Goal: Task Accomplishment & Management: Manage account settings

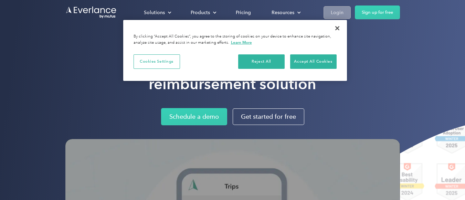
click at [337, 14] on div "Login" at bounding box center [337, 12] width 13 height 9
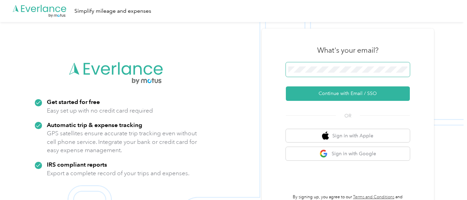
click at [286, 86] on button "Continue with Email / SSO" at bounding box center [348, 93] width 124 height 14
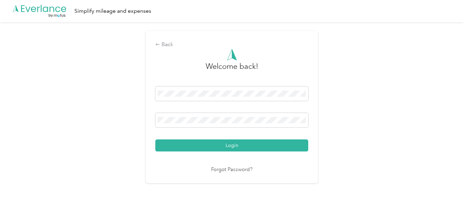
click at [155, 139] on button "Login" at bounding box center [231, 145] width 153 height 12
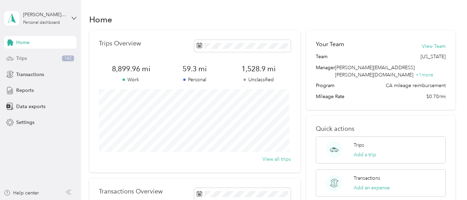
click at [27, 61] on span "Trips" at bounding box center [21, 58] width 11 height 7
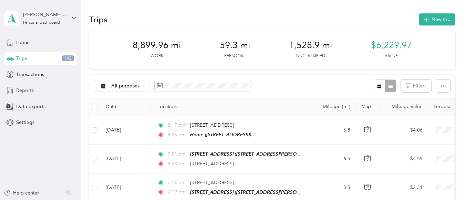
click at [39, 91] on div "Reports" at bounding box center [40, 90] width 72 height 12
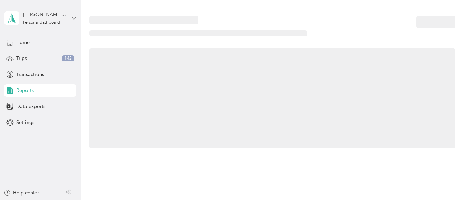
click at [39, 91] on div "Reports" at bounding box center [40, 90] width 72 height 12
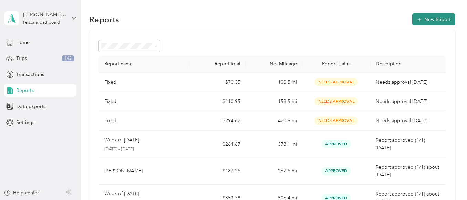
click at [429, 17] on button "New Report" at bounding box center [433, 19] width 43 height 12
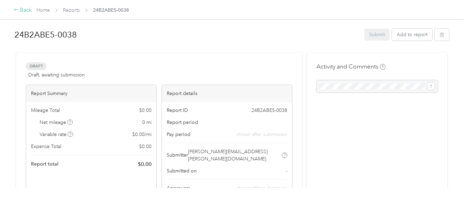
click at [17, 8] on icon at bounding box center [16, 9] width 5 height 5
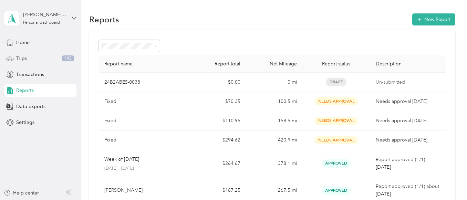
click at [27, 59] on span "Trips" at bounding box center [21, 58] width 11 height 7
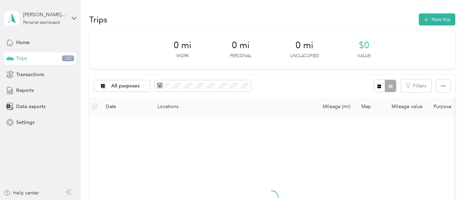
click at [27, 59] on span "Trips" at bounding box center [21, 58] width 11 height 7
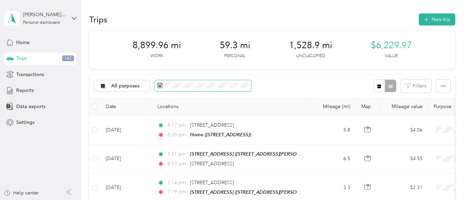
click at [157, 87] on icon at bounding box center [159, 85] width 5 height 5
click at [160, 87] on icon at bounding box center [160, 86] width 6 height 6
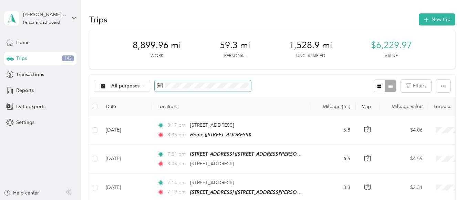
click at [160, 87] on icon at bounding box center [160, 86] width 6 height 6
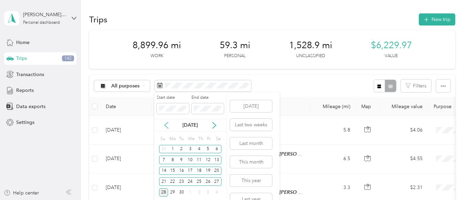
click at [169, 127] on icon at bounding box center [166, 125] width 7 height 7
click at [215, 126] on icon at bounding box center [214, 125] width 3 height 6
click at [173, 172] on div "15" at bounding box center [172, 171] width 9 height 9
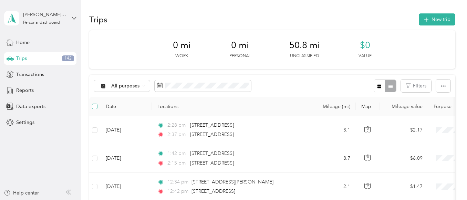
click at [92, 110] on label at bounding box center [95, 107] width 6 height 8
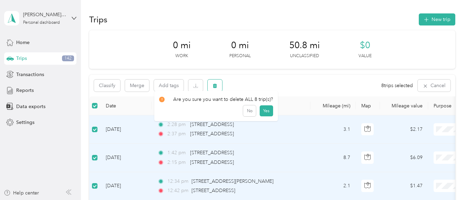
click at [216, 82] on button "button" at bounding box center [215, 86] width 14 height 12
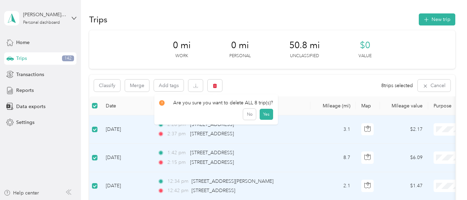
click at [23, 61] on span "Trips" at bounding box center [21, 58] width 11 height 7
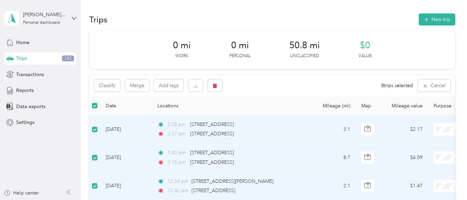
click at [23, 61] on span "Trips" at bounding box center [21, 58] width 11 height 7
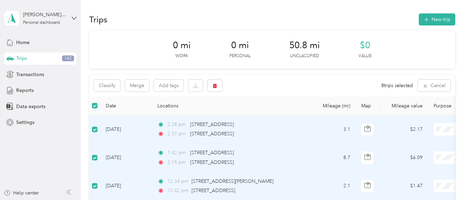
click at [23, 61] on span "Trips" at bounding box center [21, 58] width 11 height 7
drag, startPoint x: 23, startPoint y: 61, endPoint x: 42, endPoint y: 72, distance: 21.9
click at [42, 72] on div "Home Trips 142 Transactions Reports Data exports Settings" at bounding box center [40, 82] width 72 height 93
drag, startPoint x: 42, startPoint y: 72, endPoint x: 3, endPoint y: 74, distance: 39.0
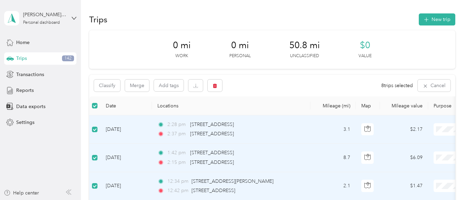
click at [3, 74] on aside "[PERSON_NAME][EMAIL_ADDRESS][PERSON_NAME][DOMAIN_NAME] Personal dashboard Home …" at bounding box center [40, 100] width 81 height 200
click at [20, 59] on span "Trips" at bounding box center [21, 58] width 11 height 7
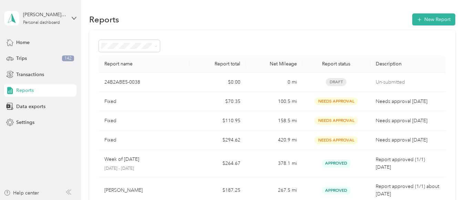
click at [31, 86] on div "Reports" at bounding box center [40, 90] width 72 height 12
click at [31, 57] on div "Trips 142" at bounding box center [40, 58] width 72 height 12
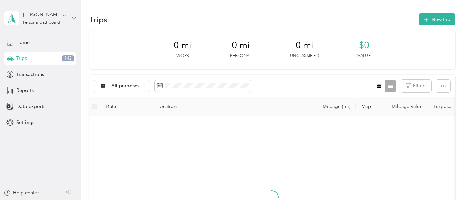
click at [31, 57] on div "Trips 142" at bounding box center [40, 58] width 72 height 12
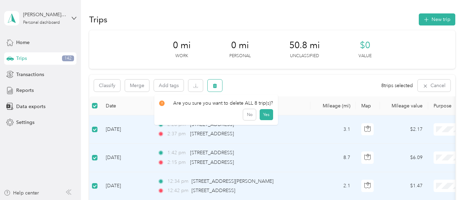
click at [215, 86] on icon "button" at bounding box center [215, 86] width 4 height 4
click at [264, 114] on button "Yes" at bounding box center [266, 114] width 13 height 11
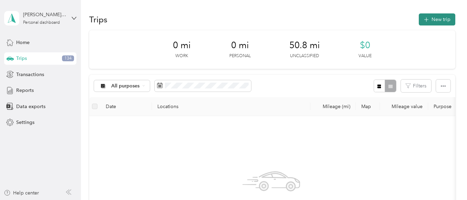
click at [438, 20] on button "New trip" at bounding box center [437, 19] width 37 height 12
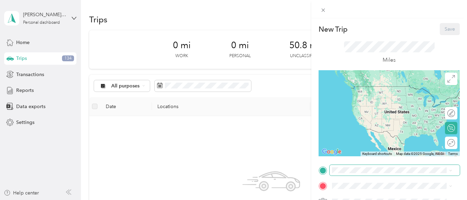
click at [349, 166] on span at bounding box center [395, 170] width 130 height 11
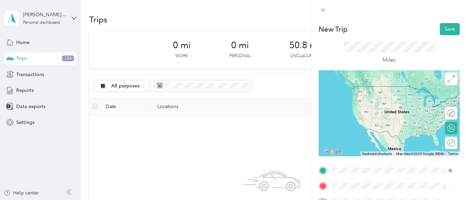
click at [380, 96] on div "Home [STREET_ADDRESS]" at bounding box center [367, 93] width 44 height 14
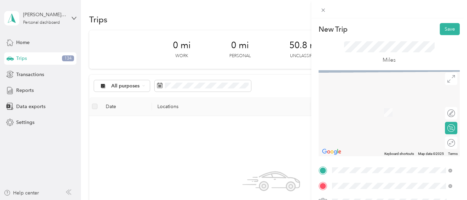
click at [388, 104] on span "[STREET_ADDRESS][US_STATE]" at bounding box center [379, 102] width 69 height 6
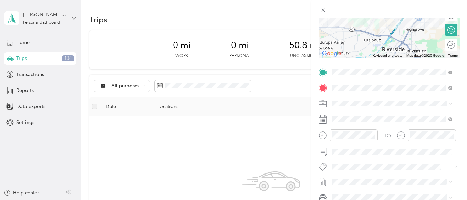
scroll to position [100, 0]
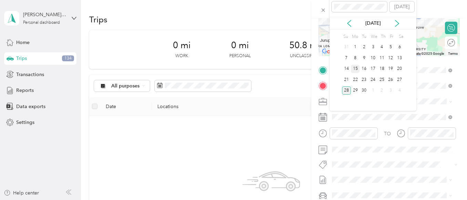
click at [356, 70] on div "15" at bounding box center [355, 69] width 9 height 9
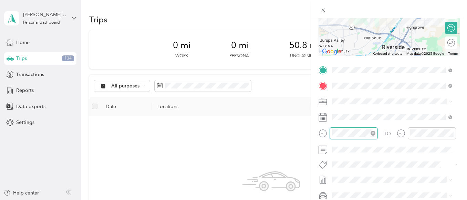
scroll to position [504, 0]
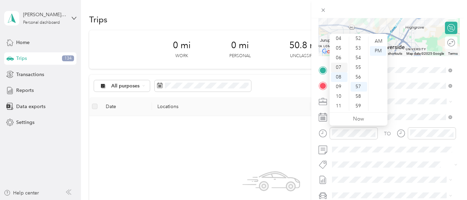
click at [340, 66] on div "07" at bounding box center [339, 68] width 17 height 10
click at [355, 40] on div "00" at bounding box center [359, 42] width 17 height 10
click at [382, 44] on div "AM" at bounding box center [378, 42] width 17 height 10
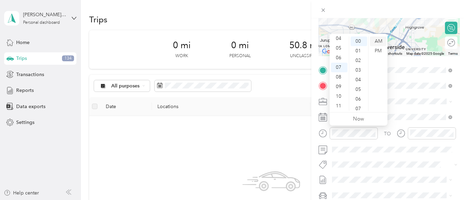
click at [376, 40] on div "AM" at bounding box center [378, 42] width 17 height 10
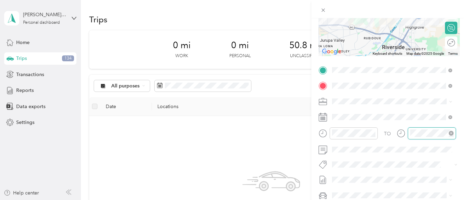
scroll to position [504, 0]
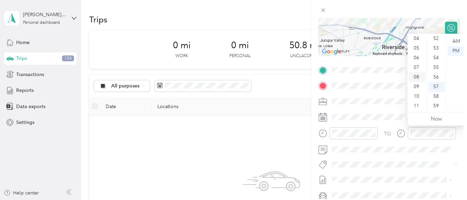
click at [418, 77] on div "08" at bounding box center [417, 77] width 17 height 10
drag, startPoint x: 415, startPoint y: 79, endPoint x: 443, endPoint y: 38, distance: 50.0
click at [443, 38] on div "12 01 02 03 04 05 06 07 08 09 10 11 00 01 02 03 04 05 06 07 08 09 10 11 12 13 1…" at bounding box center [436, 73] width 58 height 77
click at [454, 42] on div "AM" at bounding box center [456, 42] width 17 height 10
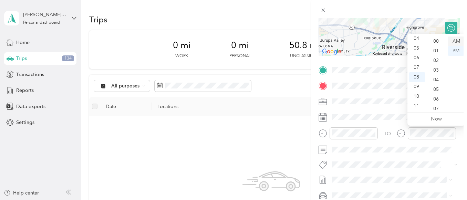
scroll to position [504, 0]
click at [415, 78] on div "08" at bounding box center [417, 77] width 17 height 10
click at [447, 44] on ul "AM PM" at bounding box center [455, 74] width 19 height 74
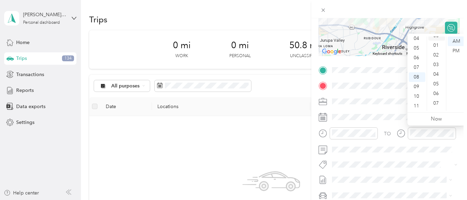
click at [435, 40] on div "00" at bounding box center [436, 36] width 17 height 10
click at [460, 41] on div "AM" at bounding box center [456, 42] width 17 height 10
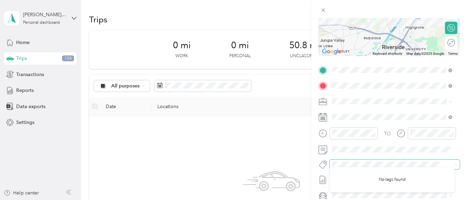
click at [377, 161] on span at bounding box center [389, 164] width 119 height 7
click at [460, 54] on form "New Trip Save This trip cannot be edited because it is either under review, app…" at bounding box center [389, 77] width 156 height 308
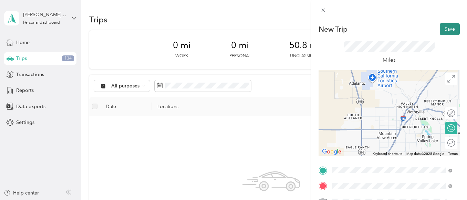
click at [441, 29] on button "Save" at bounding box center [450, 29] width 20 height 12
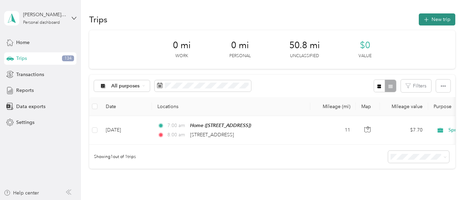
click at [432, 23] on button "New trip" at bounding box center [437, 19] width 37 height 12
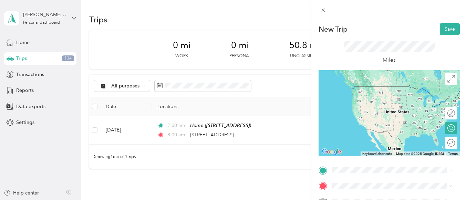
click at [381, 82] on div "[STREET_ADDRESS][US_STATE]" at bounding box center [391, 82] width 115 height 9
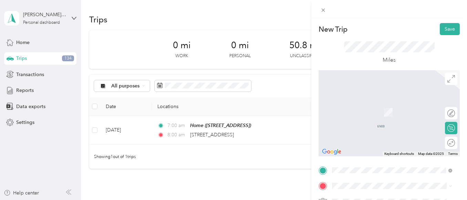
click at [382, 130] on span "[STREET_ADDRESS][US_STATE]" at bounding box center [379, 127] width 69 height 6
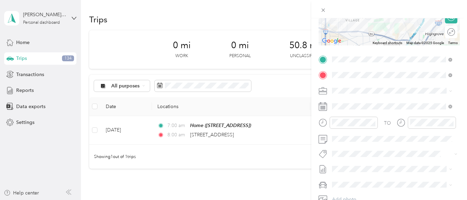
scroll to position [114, 0]
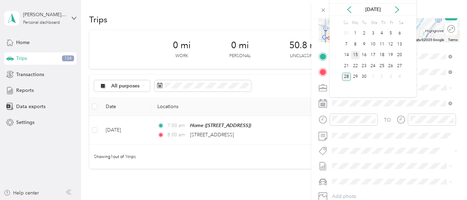
click at [358, 52] on div "15" at bounding box center [355, 55] width 9 height 9
click at [364, 56] on div "16" at bounding box center [364, 55] width 9 height 9
click at [356, 52] on div "15" at bounding box center [355, 55] width 9 height 9
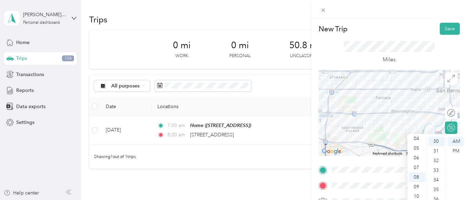
scroll to position [0, 0]
click at [444, 30] on button "Save" at bounding box center [450, 29] width 20 height 12
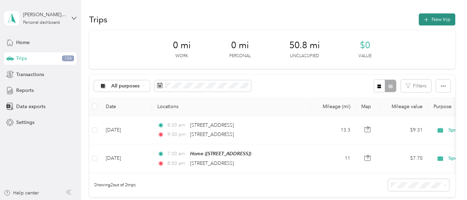
click at [438, 23] on button "New trip" at bounding box center [437, 19] width 37 height 12
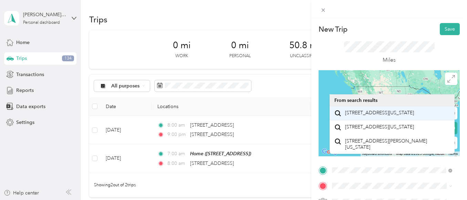
click at [375, 116] on span "[STREET_ADDRESS][US_STATE]" at bounding box center [379, 113] width 69 height 6
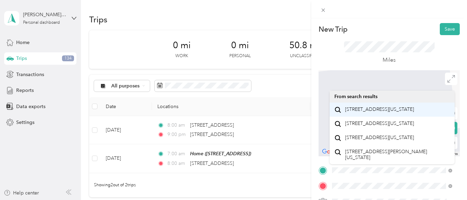
click at [410, 113] on span "[STREET_ADDRESS][US_STATE]" at bounding box center [379, 109] width 69 height 6
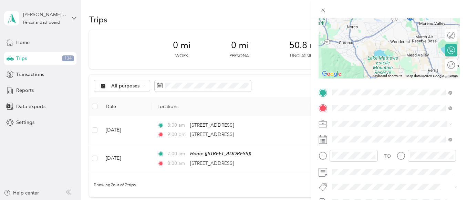
scroll to position [79, 0]
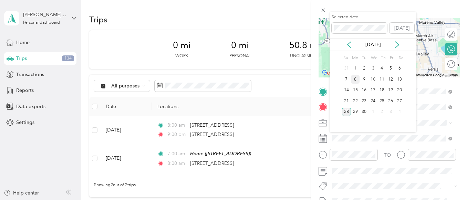
click at [358, 82] on div "8" at bounding box center [355, 79] width 9 height 9
click at [355, 86] on div "15" at bounding box center [355, 90] width 9 height 9
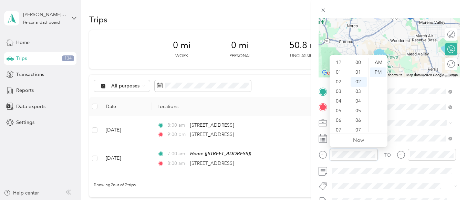
scroll to position [41, 0]
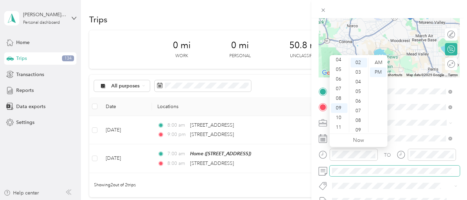
click at [357, 166] on span at bounding box center [395, 171] width 130 height 11
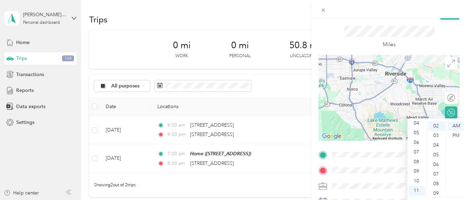
scroll to position [0, 0]
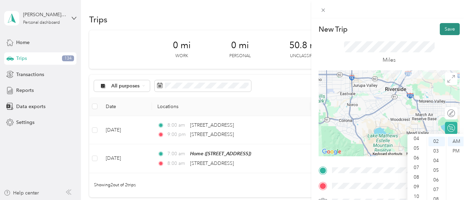
click at [446, 29] on button "Save" at bounding box center [450, 29] width 20 height 12
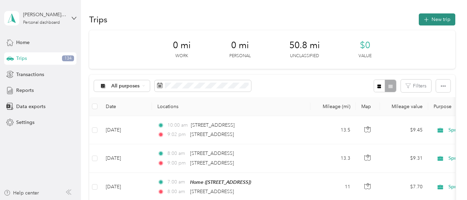
click at [439, 19] on button "New trip" at bounding box center [437, 19] width 37 height 12
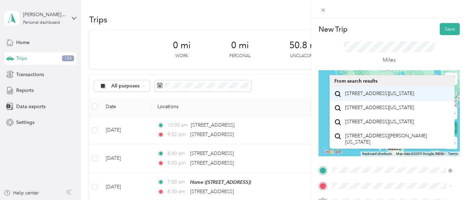
click at [383, 97] on span "[STREET_ADDRESS][US_STATE]" at bounding box center [379, 94] width 69 height 6
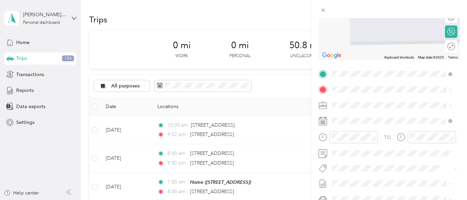
scroll to position [101, 0]
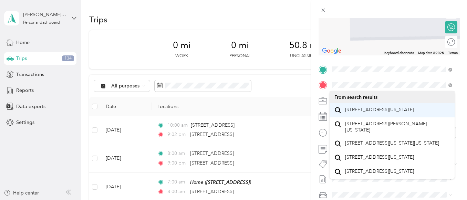
click at [382, 113] on span "[STREET_ADDRESS][US_STATE]" at bounding box center [379, 110] width 69 height 6
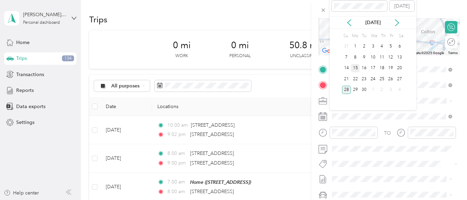
click at [358, 64] on div "15" at bounding box center [355, 68] width 9 height 9
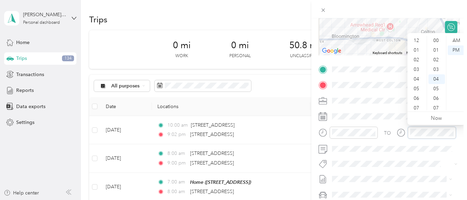
scroll to position [41, 0]
click at [419, 100] on div "10" at bounding box center [417, 96] width 17 height 10
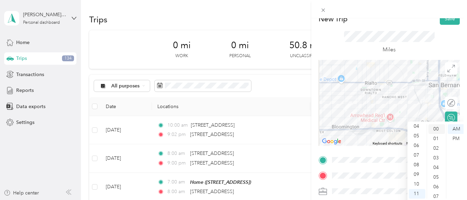
scroll to position [0, 0]
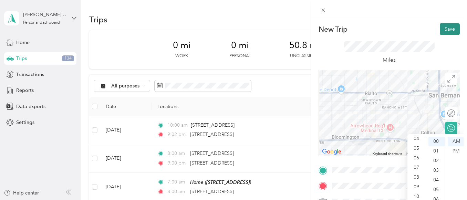
click at [443, 34] on button "Save" at bounding box center [450, 29] width 20 height 12
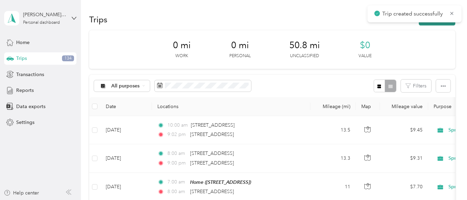
click at [425, 25] on button "New trip" at bounding box center [437, 19] width 37 height 12
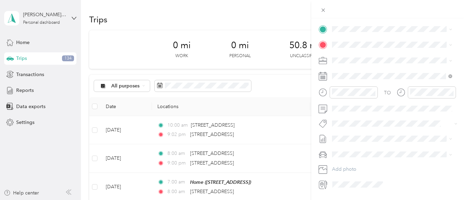
scroll to position [142, 0]
click at [215, 144] on div "New Trip Save This trip cannot be edited because it is either under review, app…" at bounding box center [233, 100] width 467 height 200
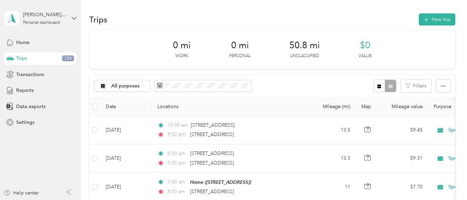
click at [208, 146] on div at bounding box center [233, 100] width 467 height 200
click at [201, 135] on span "[STREET_ADDRESS]" at bounding box center [212, 135] width 44 height 6
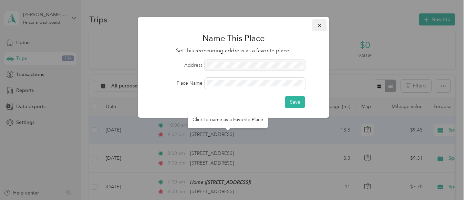
click at [318, 27] on icon "button" at bounding box center [319, 25] width 5 height 5
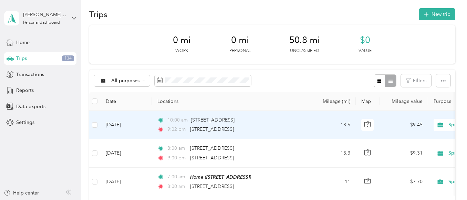
scroll to position [3, 0]
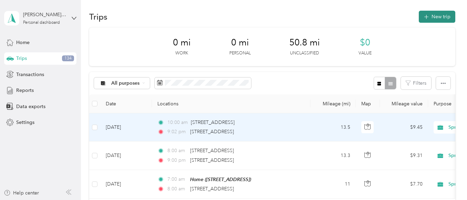
click at [438, 18] on button "New trip" at bounding box center [437, 17] width 37 height 12
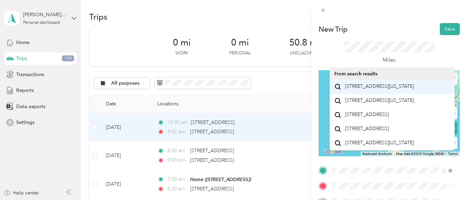
click at [402, 89] on span "[STREET_ADDRESS][US_STATE]" at bounding box center [379, 86] width 69 height 6
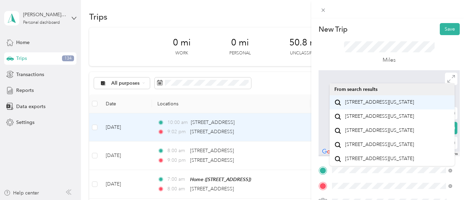
click at [372, 105] on span "[STREET_ADDRESS][US_STATE]" at bounding box center [379, 102] width 69 height 6
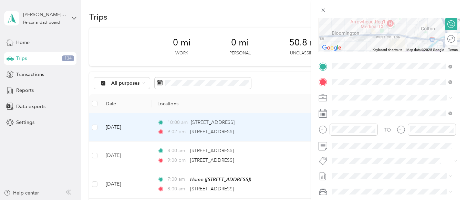
scroll to position [106, 0]
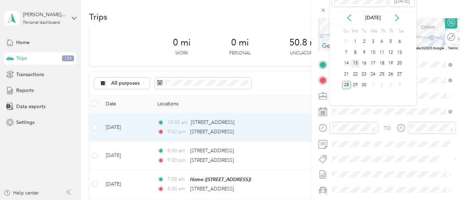
click at [354, 65] on div "15" at bounding box center [355, 63] width 9 height 9
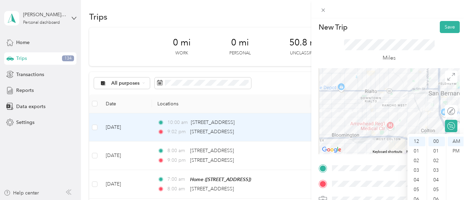
scroll to position [0, 0]
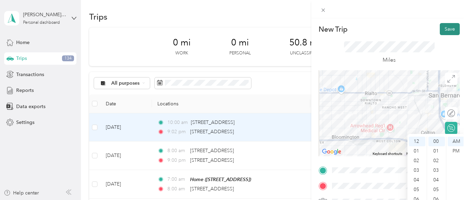
click at [446, 30] on button "Save" at bounding box center [450, 29] width 20 height 12
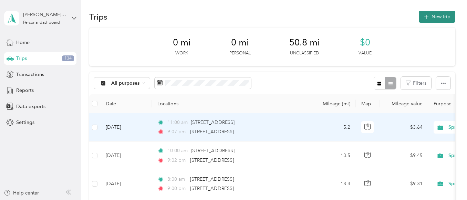
click at [432, 18] on button "New trip" at bounding box center [437, 17] width 37 height 12
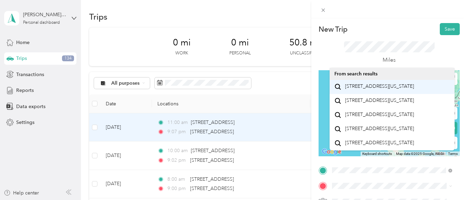
click at [375, 90] on span "[STREET_ADDRESS][US_STATE]" at bounding box center [379, 86] width 69 height 6
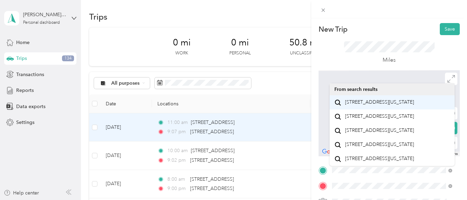
click at [414, 105] on span "[STREET_ADDRESS][US_STATE]" at bounding box center [379, 102] width 69 height 6
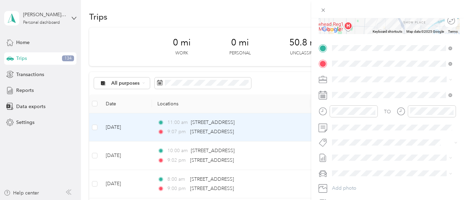
scroll to position [123, 0]
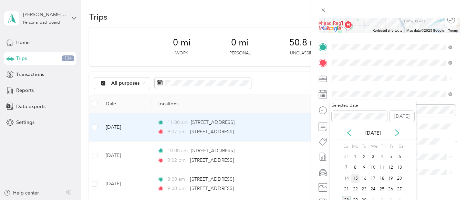
click at [357, 177] on div "15" at bounding box center [355, 178] width 9 height 9
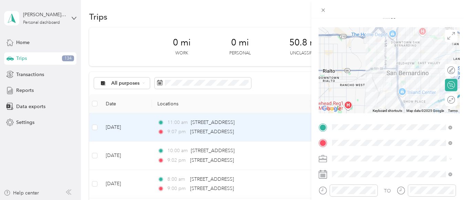
scroll to position [0, 0]
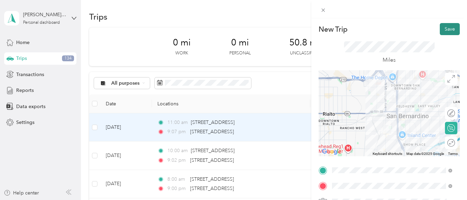
click at [448, 27] on button "Save" at bounding box center [450, 29] width 20 height 12
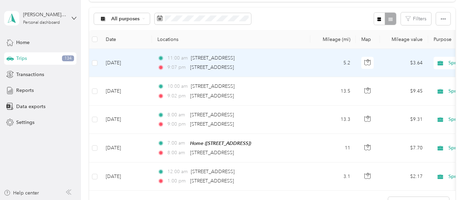
scroll to position [66, 0]
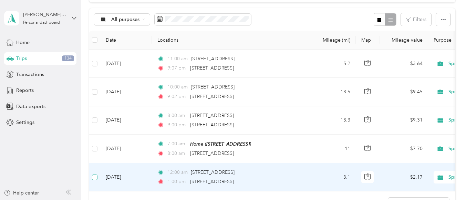
click at [96, 180] on label at bounding box center [95, 178] width 6 height 8
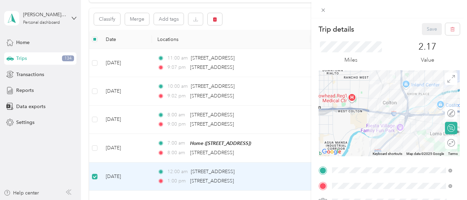
click at [229, 69] on div "Trip details Save This trip cannot be edited because it is either under review,…" at bounding box center [233, 100] width 467 height 200
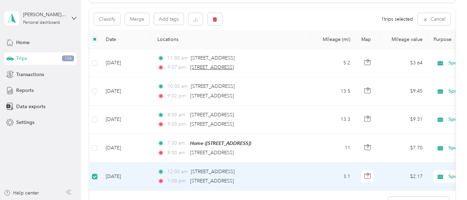
click at [230, 70] on span "[STREET_ADDRESS]" at bounding box center [212, 67] width 44 height 6
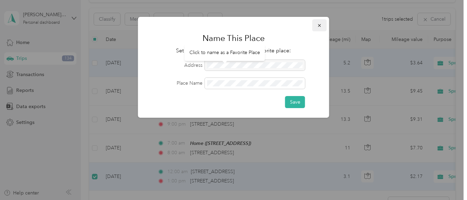
click at [323, 29] on button "button" at bounding box center [319, 25] width 14 height 12
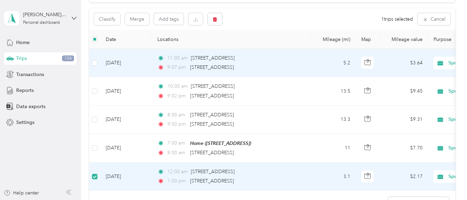
click at [108, 66] on td "[DATE]" at bounding box center [126, 63] width 52 height 28
click at [95, 66] on label at bounding box center [95, 63] width 6 height 8
click at [235, 59] on span "[STREET_ADDRESS]" at bounding box center [213, 58] width 44 height 6
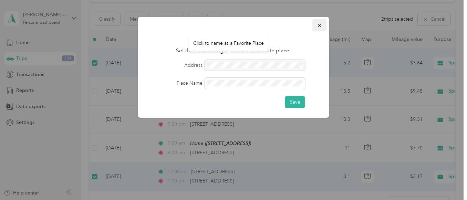
click at [322, 25] on button "button" at bounding box center [319, 25] width 14 height 12
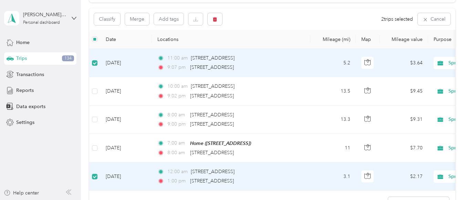
click at [321, 74] on td "5.2" at bounding box center [332, 63] width 45 height 28
click at [313, 69] on td "5.2" at bounding box center [332, 63] width 45 height 28
click at [235, 60] on span "[STREET_ADDRESS]" at bounding box center [213, 58] width 44 height 6
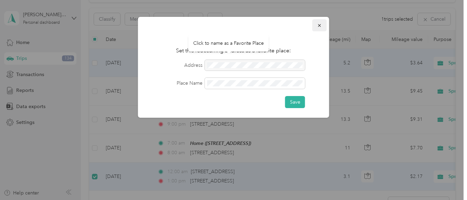
click at [320, 26] on icon "button" at bounding box center [319, 25] width 3 height 3
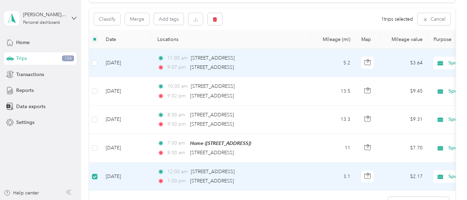
click at [143, 59] on td "[DATE]" at bounding box center [126, 63] width 52 height 28
click at [145, 68] on td "[DATE]" at bounding box center [126, 63] width 52 height 28
click at [142, 66] on td "[DATE]" at bounding box center [126, 63] width 52 height 28
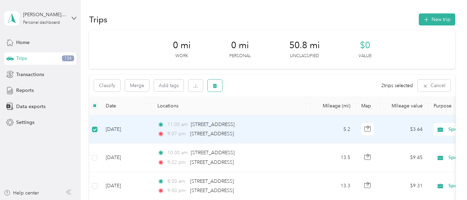
click at [214, 82] on button "button" at bounding box center [215, 86] width 14 height 12
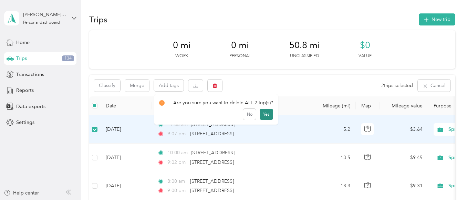
click at [266, 114] on button "Yes" at bounding box center [266, 114] width 13 height 11
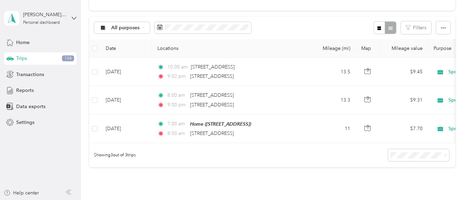
scroll to position [59, 0]
click at [185, 73] on span "9:02 pm" at bounding box center [177, 76] width 20 height 8
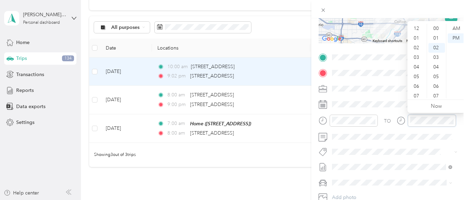
scroll to position [41, 0]
click at [91, 70] on div "Trip details Save This trip cannot be edited because it is either under review,…" at bounding box center [233, 100] width 467 height 200
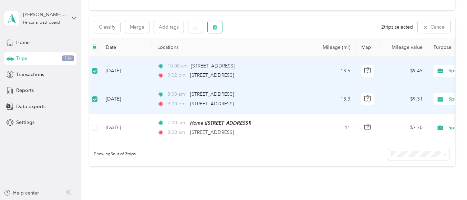
click at [214, 24] on span "button" at bounding box center [215, 27] width 5 height 6
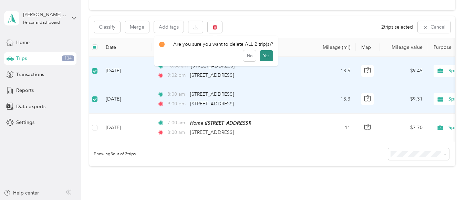
click at [261, 56] on button "Yes" at bounding box center [266, 55] width 13 height 11
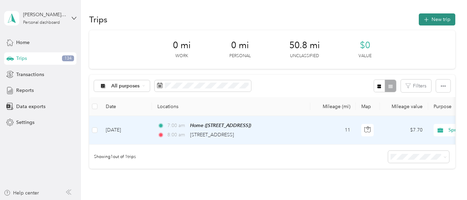
click at [433, 20] on button "New trip" at bounding box center [437, 19] width 37 height 12
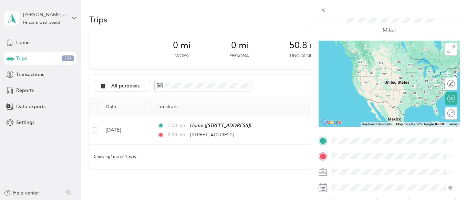
scroll to position [34, 0]
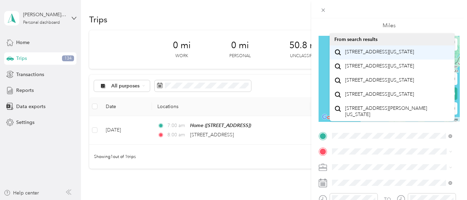
click at [383, 55] on span "[STREET_ADDRESS][US_STATE]" at bounding box center [379, 52] width 69 height 6
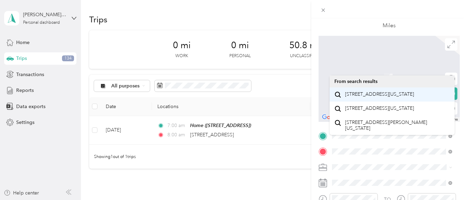
click at [384, 96] on span "[STREET_ADDRESS][US_STATE]" at bounding box center [379, 94] width 69 height 6
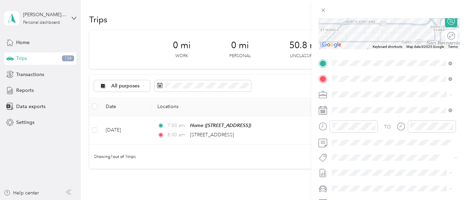
scroll to position [107, 0]
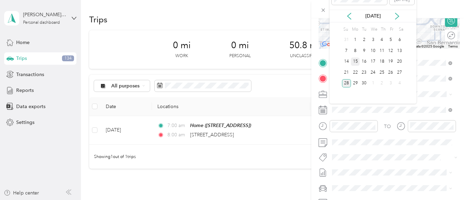
click at [356, 64] on div "15" at bounding box center [355, 62] width 9 height 9
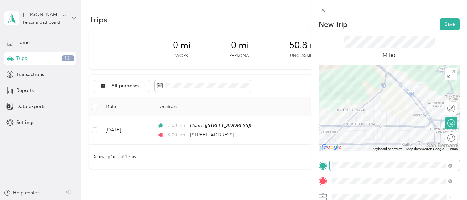
scroll to position [0, 0]
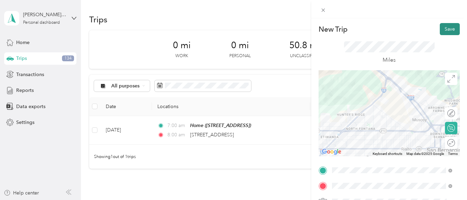
click at [449, 31] on button "Save" at bounding box center [450, 29] width 20 height 12
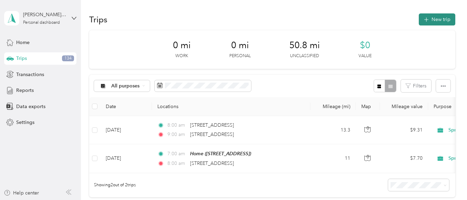
click at [429, 19] on button "New trip" at bounding box center [437, 19] width 37 height 12
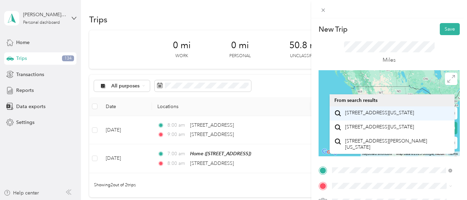
click at [376, 116] on span "[STREET_ADDRESS][US_STATE]" at bounding box center [379, 113] width 69 height 6
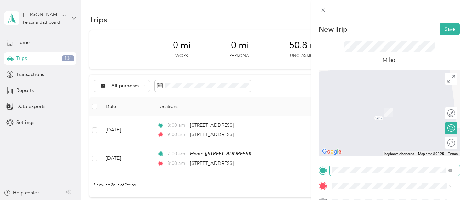
click at [353, 175] on span at bounding box center [395, 170] width 130 height 11
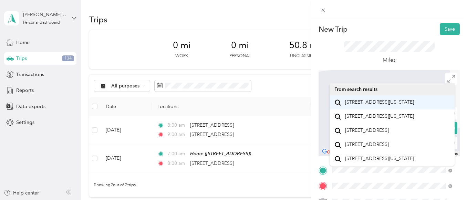
click at [382, 102] on span "[STREET_ADDRESS][US_STATE]" at bounding box center [379, 102] width 69 height 6
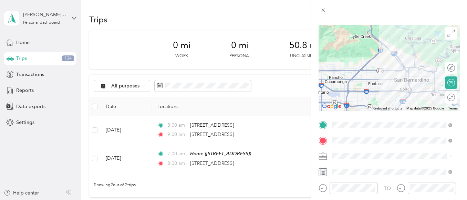
scroll to position [61, 0]
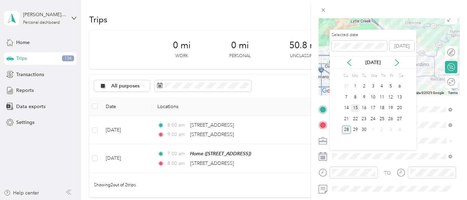
click at [357, 107] on div "15" at bounding box center [355, 108] width 9 height 9
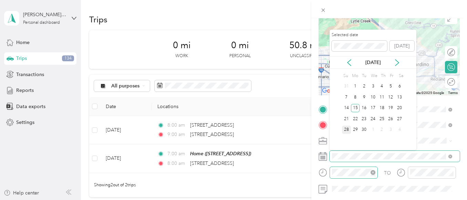
click at [350, 178] on div at bounding box center [354, 173] width 48 height 12
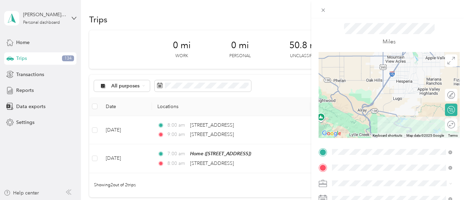
scroll to position [0, 0]
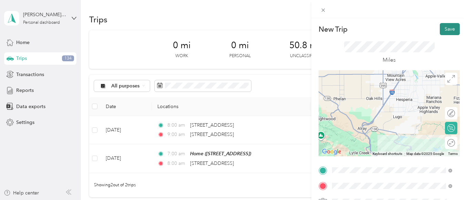
click at [440, 24] on button "Save" at bounding box center [450, 29] width 20 height 12
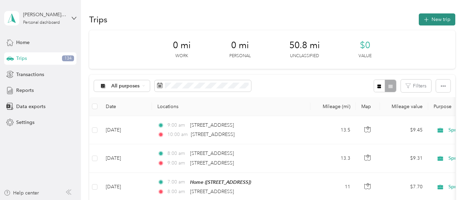
click at [432, 20] on button "New trip" at bounding box center [437, 19] width 37 height 12
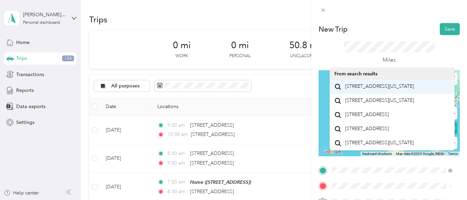
click at [381, 92] on div "[STREET_ADDRESS][US_STATE]" at bounding box center [391, 86] width 115 height 9
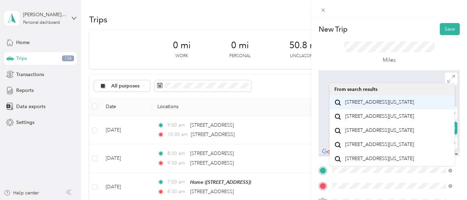
click at [369, 105] on span "[STREET_ADDRESS][US_STATE]" at bounding box center [379, 102] width 69 height 6
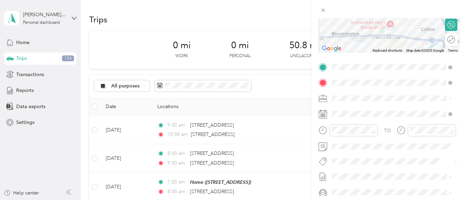
scroll to position [107, 0]
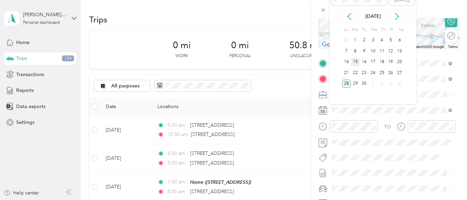
click at [355, 64] on div "15" at bounding box center [355, 62] width 9 height 9
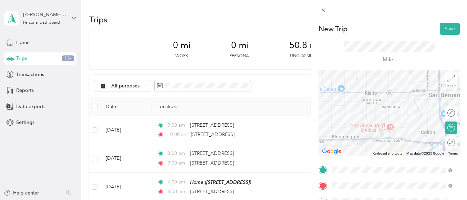
scroll to position [0, 0]
click at [444, 30] on button "Save" at bounding box center [450, 29] width 20 height 12
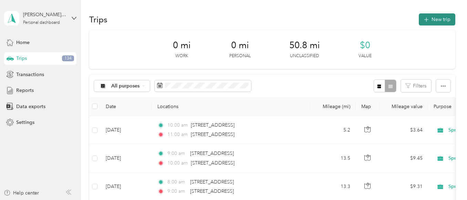
click at [433, 21] on button "New trip" at bounding box center [437, 19] width 37 height 12
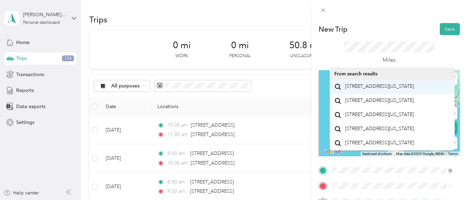
click at [375, 90] on span "[STREET_ADDRESS][US_STATE]" at bounding box center [379, 86] width 69 height 6
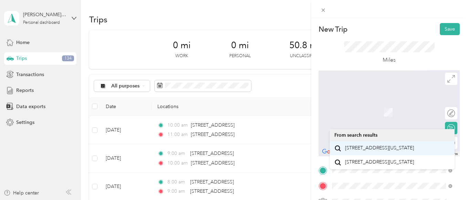
click at [392, 151] on span "[STREET_ADDRESS][US_STATE]" at bounding box center [379, 148] width 69 height 6
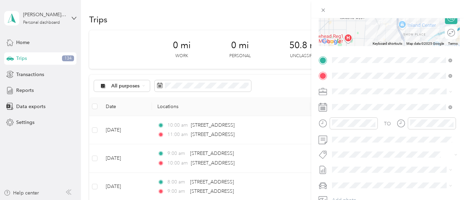
scroll to position [114, 0]
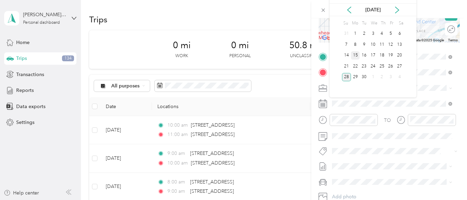
click at [354, 54] on div "15" at bounding box center [355, 55] width 9 height 9
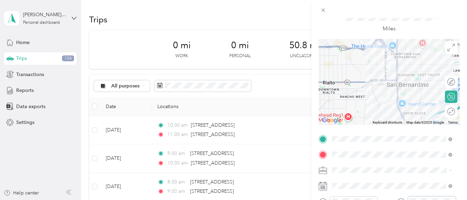
scroll to position [0, 0]
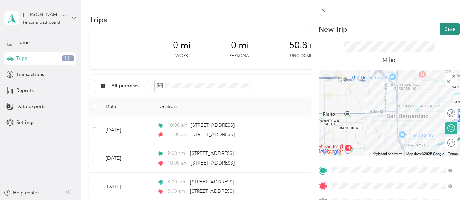
click at [444, 29] on button "Save" at bounding box center [450, 29] width 20 height 12
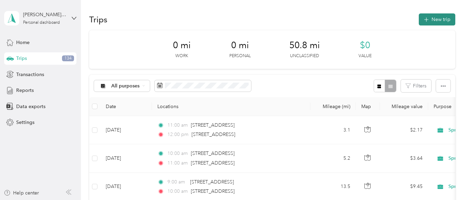
click at [429, 22] on button "New trip" at bounding box center [437, 19] width 37 height 12
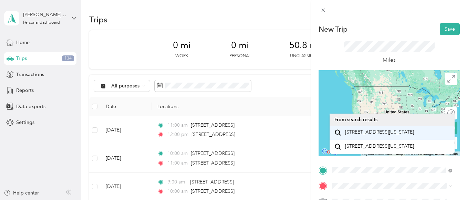
click at [374, 135] on span "[STREET_ADDRESS][US_STATE]" at bounding box center [379, 132] width 69 height 6
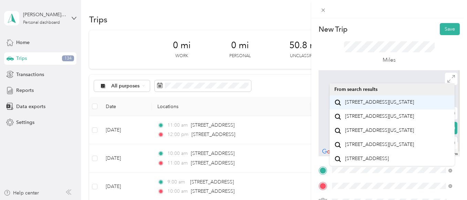
click at [368, 110] on li "[STREET_ADDRESS][US_STATE]" at bounding box center [392, 102] width 125 height 14
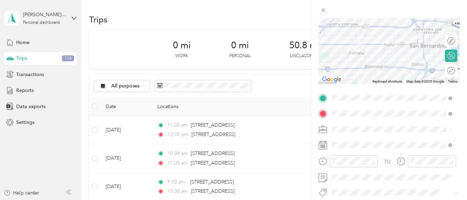
scroll to position [80, 0]
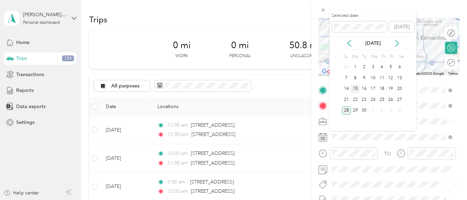
click at [352, 89] on div "15" at bounding box center [355, 89] width 9 height 9
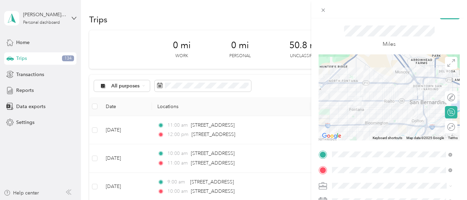
scroll to position [0, 0]
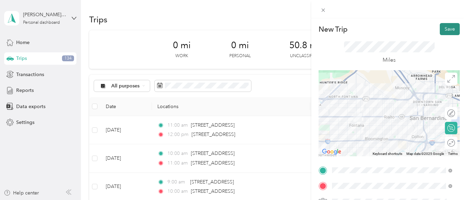
click at [446, 28] on button "Save" at bounding box center [450, 29] width 20 height 12
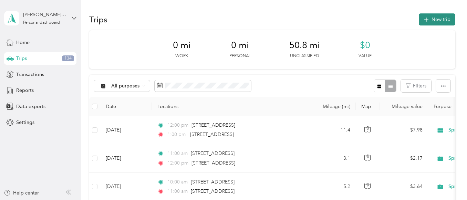
click at [433, 15] on button "New trip" at bounding box center [437, 19] width 37 height 12
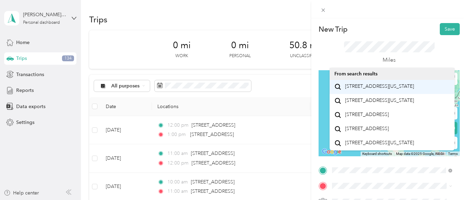
click at [383, 90] on span "[STREET_ADDRESS][US_STATE]" at bounding box center [379, 86] width 69 height 6
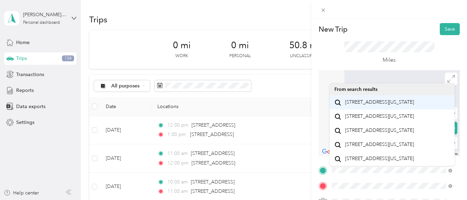
click at [380, 105] on span "[STREET_ADDRESS][US_STATE]" at bounding box center [379, 102] width 69 height 6
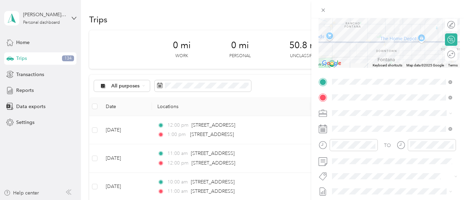
scroll to position [91, 0]
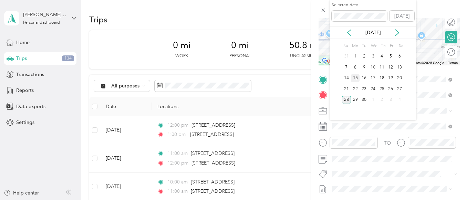
click at [356, 79] on div "15" at bounding box center [355, 78] width 9 height 9
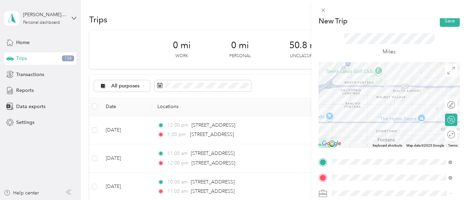
scroll to position [0, 0]
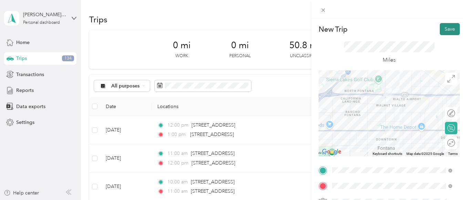
click at [441, 24] on button "Save" at bounding box center [450, 29] width 20 height 12
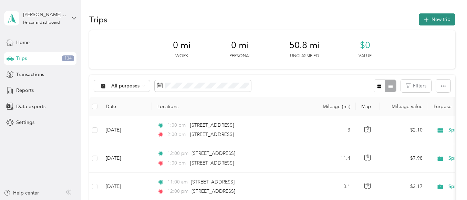
click at [438, 24] on button "New trip" at bounding box center [437, 19] width 37 height 12
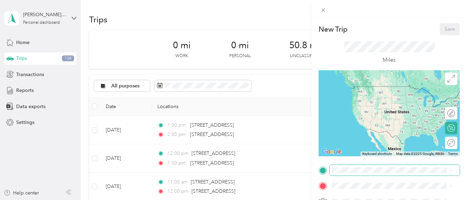
click at [359, 175] on span at bounding box center [395, 170] width 130 height 11
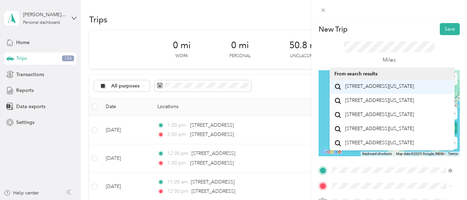
click at [375, 90] on span "[STREET_ADDRESS][US_STATE]" at bounding box center [379, 86] width 69 height 6
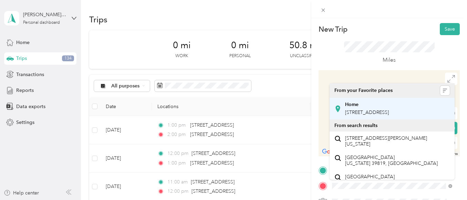
click at [375, 115] on span "[STREET_ADDRESS]" at bounding box center [367, 113] width 44 height 6
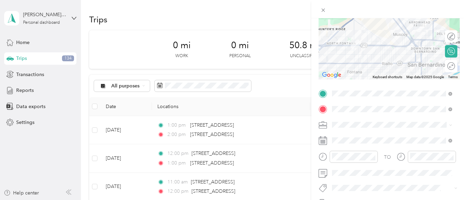
scroll to position [80, 0]
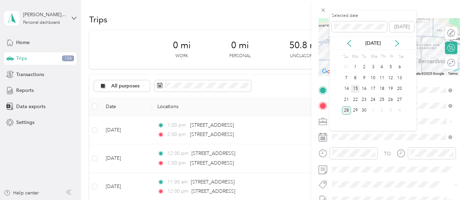
click at [356, 89] on div "15" at bounding box center [355, 89] width 9 height 9
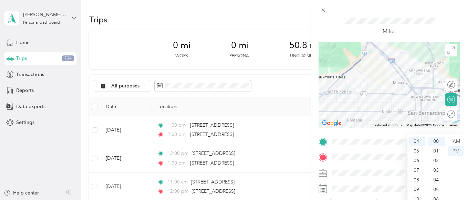
scroll to position [0, 0]
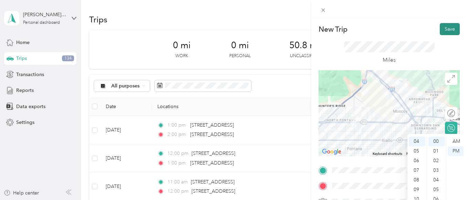
click at [443, 29] on button "Save" at bounding box center [450, 29] width 20 height 12
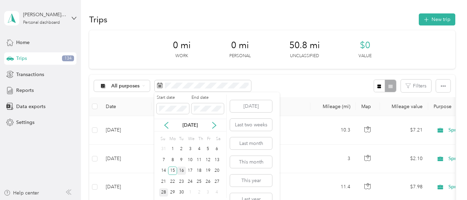
click at [183, 175] on div "16" at bounding box center [181, 171] width 9 height 9
click at [182, 173] on div "16" at bounding box center [181, 171] width 9 height 9
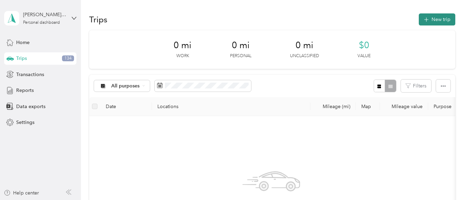
click at [433, 24] on button "New trip" at bounding box center [437, 19] width 37 height 12
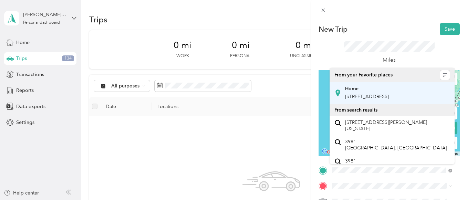
click at [367, 99] on span "[STREET_ADDRESS]" at bounding box center [367, 97] width 44 height 6
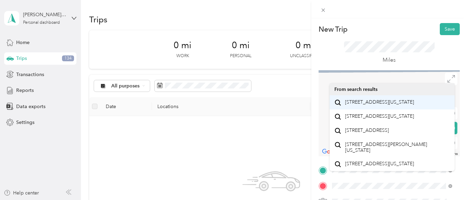
click at [386, 105] on span "[STREET_ADDRESS][US_STATE]" at bounding box center [379, 102] width 69 height 6
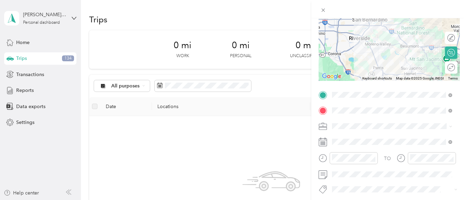
scroll to position [77, 0]
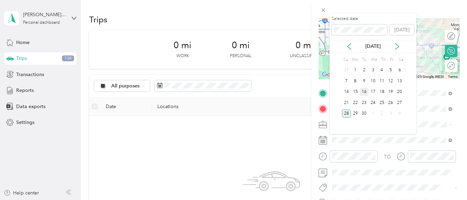
click at [364, 91] on div "16" at bounding box center [364, 92] width 9 height 9
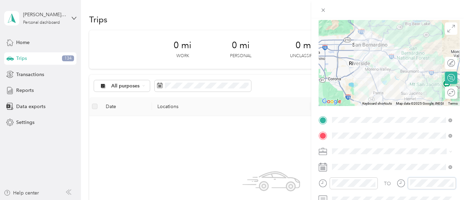
scroll to position [0, 0]
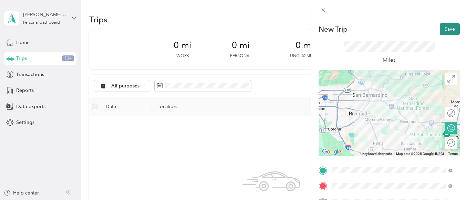
click at [445, 28] on button "Save" at bounding box center [450, 29] width 20 height 12
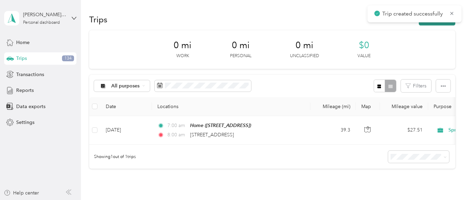
click at [429, 24] on button "New trip" at bounding box center [437, 19] width 37 height 12
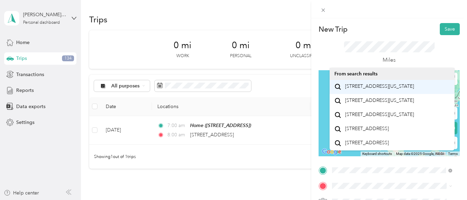
click at [380, 90] on span "[STREET_ADDRESS][US_STATE]" at bounding box center [379, 86] width 69 height 6
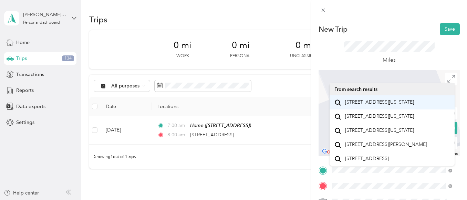
click at [383, 105] on span "[STREET_ADDRESS][US_STATE]" at bounding box center [379, 102] width 69 height 6
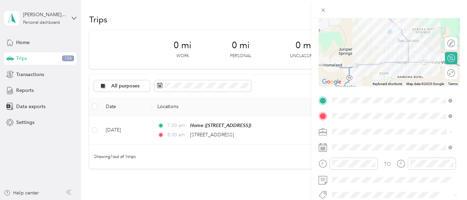
scroll to position [74, 0]
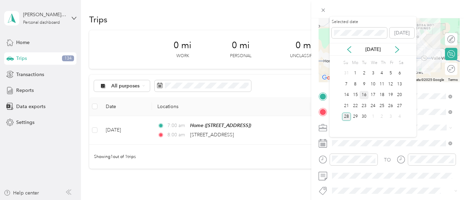
click at [365, 94] on div "16" at bounding box center [364, 95] width 9 height 9
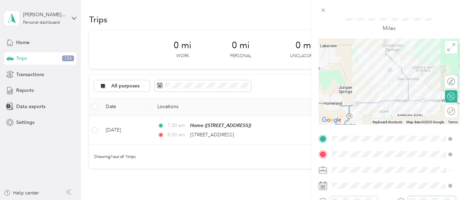
scroll to position [0, 0]
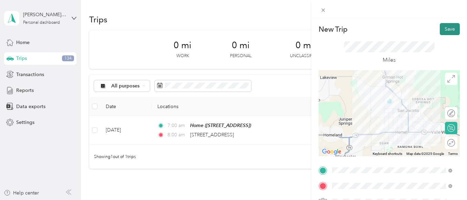
click at [450, 32] on button "Save" at bounding box center [450, 29] width 20 height 12
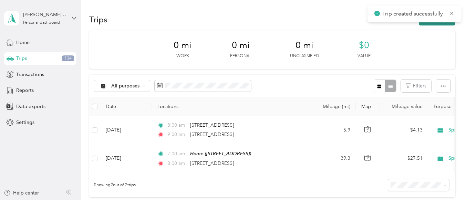
click at [431, 24] on button "New trip" at bounding box center [437, 19] width 37 height 12
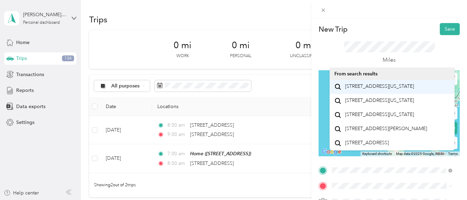
click at [380, 90] on span "[STREET_ADDRESS][US_STATE]" at bounding box center [379, 86] width 69 height 6
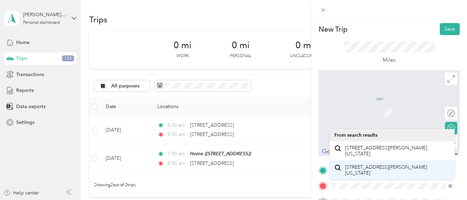
click at [385, 174] on span "[STREET_ADDRESS][PERSON_NAME][US_STATE]" at bounding box center [397, 170] width 105 height 12
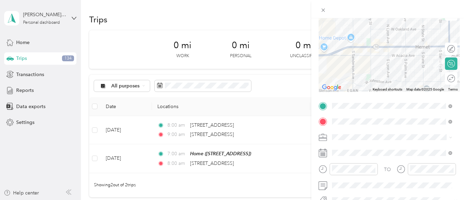
scroll to position [79, 0]
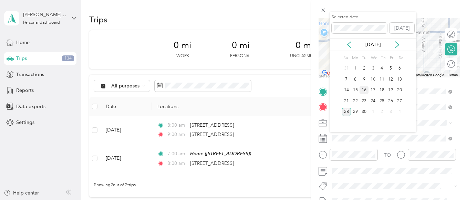
click at [366, 92] on div "16" at bounding box center [364, 90] width 9 height 9
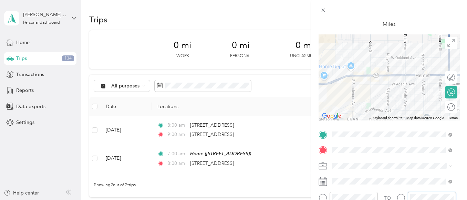
scroll to position [0, 0]
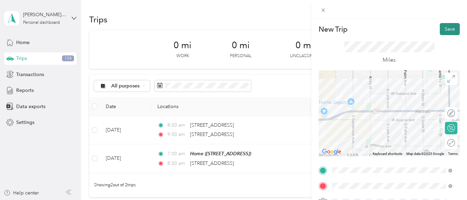
click at [447, 30] on button "Save" at bounding box center [450, 29] width 20 height 12
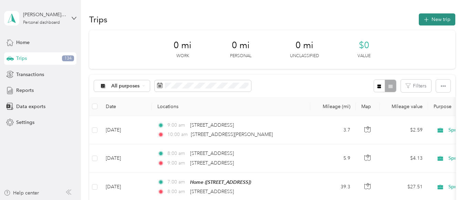
click at [438, 21] on button "New trip" at bounding box center [437, 19] width 37 height 12
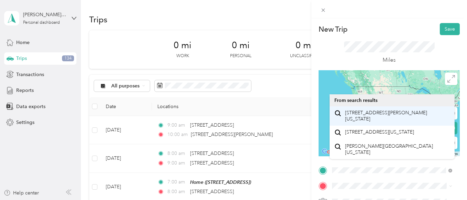
click at [385, 118] on span "[STREET_ADDRESS][PERSON_NAME][US_STATE]" at bounding box center [397, 116] width 105 height 12
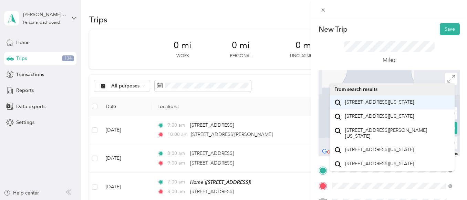
click at [380, 105] on span "[STREET_ADDRESS][US_STATE]" at bounding box center [379, 102] width 69 height 6
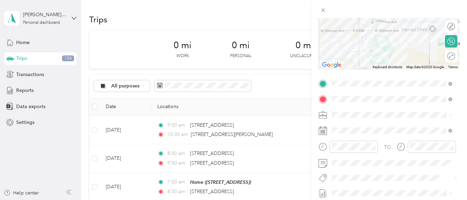
scroll to position [88, 0]
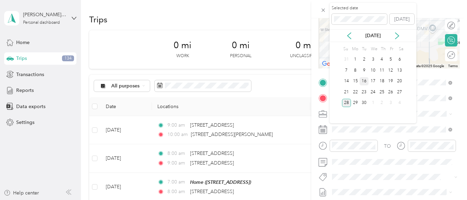
click at [367, 83] on div "16" at bounding box center [364, 81] width 9 height 9
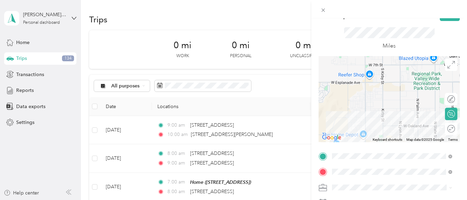
scroll to position [0, 0]
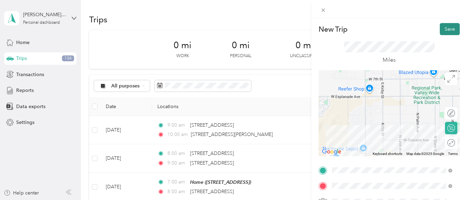
click at [446, 28] on button "Save" at bounding box center [450, 29] width 20 height 12
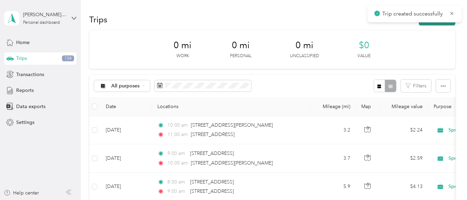
click at [431, 25] on button "New trip" at bounding box center [437, 19] width 37 height 12
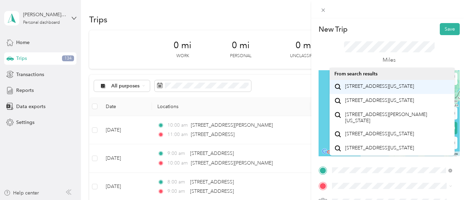
click at [366, 89] on span "[STREET_ADDRESS][US_STATE]" at bounding box center [379, 86] width 69 height 6
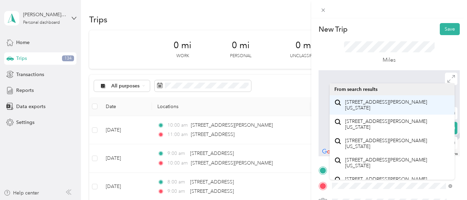
click at [373, 106] on span "[STREET_ADDRESS][PERSON_NAME][US_STATE]" at bounding box center [397, 105] width 105 height 12
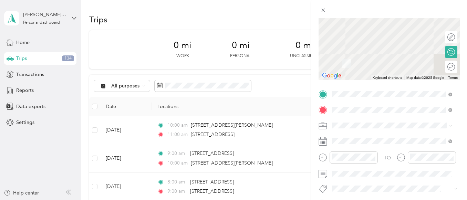
scroll to position [77, 0]
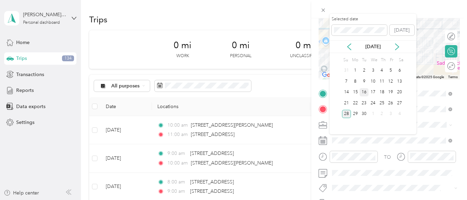
click at [366, 93] on div "16" at bounding box center [364, 92] width 9 height 9
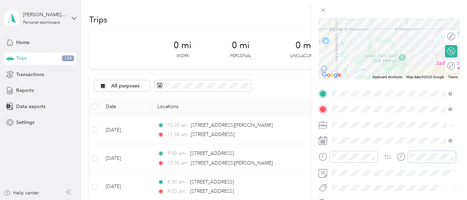
scroll to position [0, 0]
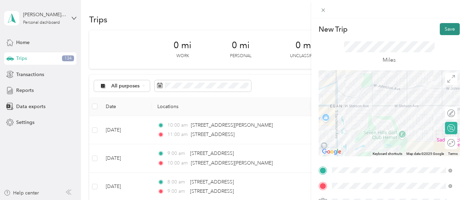
click at [448, 28] on button "Save" at bounding box center [450, 29] width 20 height 12
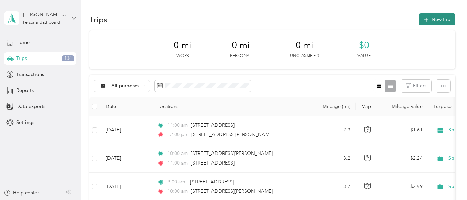
click at [431, 14] on button "New trip" at bounding box center [437, 19] width 37 height 12
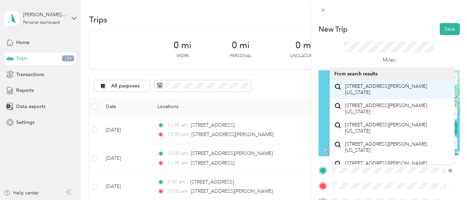
click at [388, 96] on div "[STREET_ADDRESS][PERSON_NAME][US_STATE]" at bounding box center [391, 89] width 115 height 14
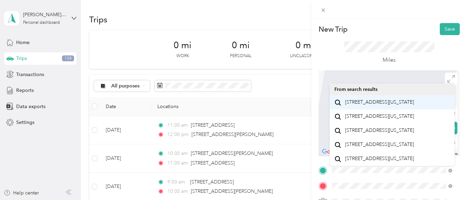
click at [370, 105] on span "[STREET_ADDRESS][US_STATE]" at bounding box center [379, 102] width 69 height 6
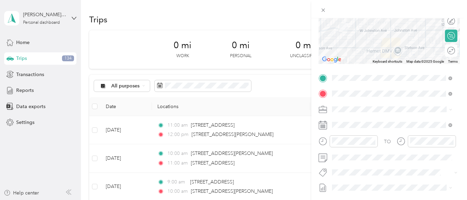
scroll to position [93, 0]
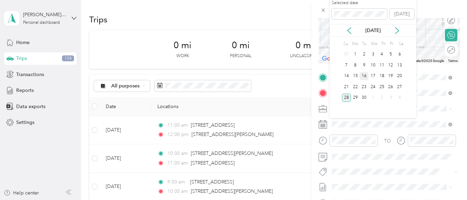
click at [365, 76] on div "16" at bounding box center [364, 76] width 9 height 9
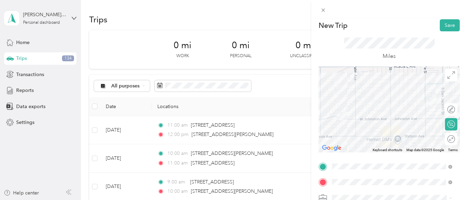
scroll to position [3, 0]
click at [452, 27] on button "Save" at bounding box center [450, 26] width 20 height 12
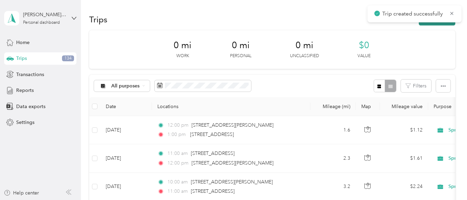
click at [427, 24] on button "New trip" at bounding box center [437, 19] width 37 height 12
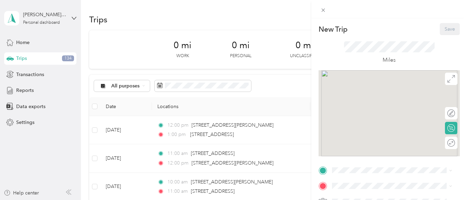
click at [433, 24] on div "New Trip Save" at bounding box center [389, 29] width 141 height 12
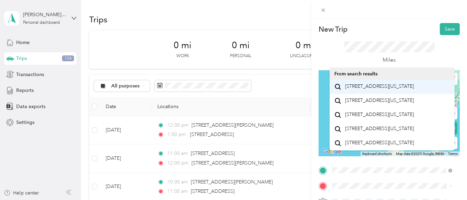
click at [381, 90] on span "[STREET_ADDRESS][US_STATE]" at bounding box center [379, 86] width 69 height 6
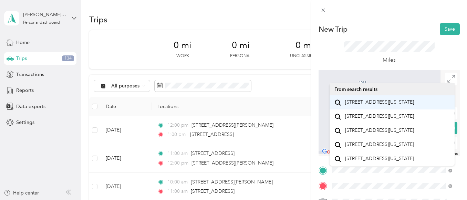
click at [392, 110] on li "[STREET_ADDRESS][US_STATE]" at bounding box center [392, 102] width 125 height 14
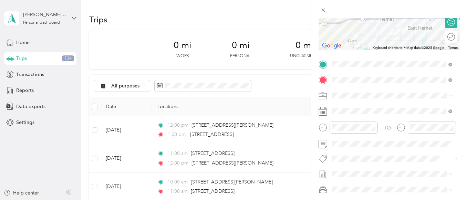
scroll to position [110, 0]
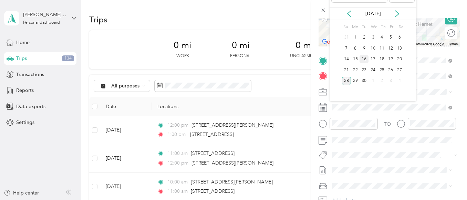
click at [367, 58] on div "16" at bounding box center [364, 59] width 9 height 9
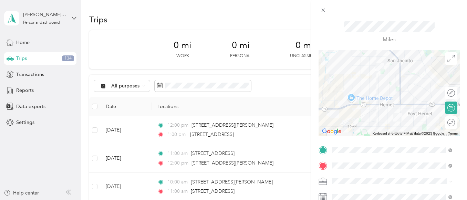
scroll to position [0, 0]
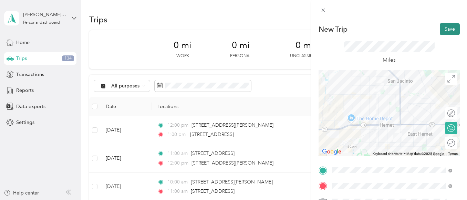
click at [444, 26] on button "Save" at bounding box center [450, 29] width 20 height 12
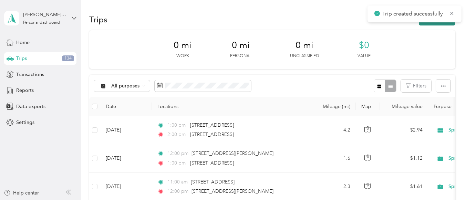
click at [426, 24] on button "New trip" at bounding box center [437, 19] width 37 height 12
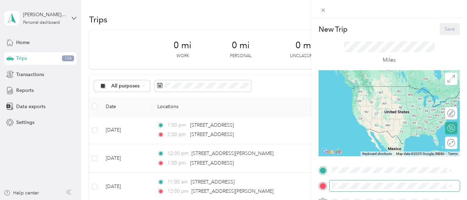
click at [351, 181] on span at bounding box center [395, 185] width 130 height 11
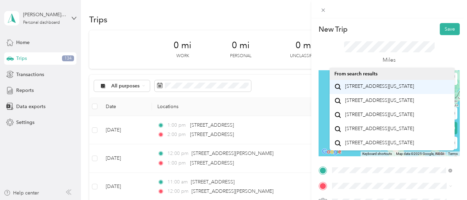
click at [373, 89] on span "[STREET_ADDRESS][US_STATE]" at bounding box center [379, 86] width 69 height 6
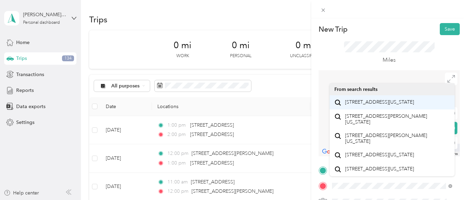
click at [373, 105] on span "[STREET_ADDRESS][US_STATE]" at bounding box center [379, 102] width 69 height 6
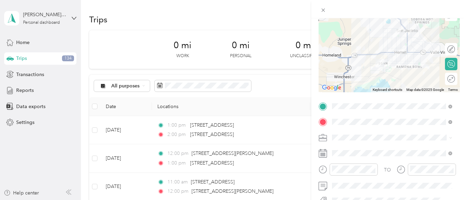
scroll to position [74, 0]
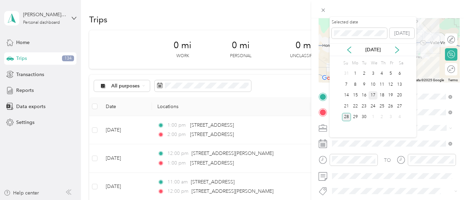
click at [369, 95] on div "17" at bounding box center [373, 95] width 9 height 9
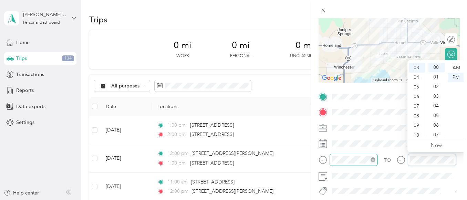
scroll to position [0, 0]
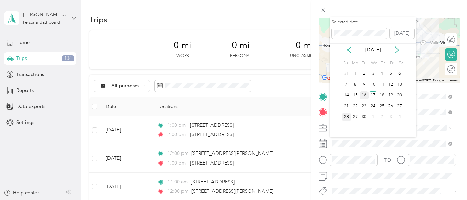
click at [367, 99] on div "16" at bounding box center [364, 95] width 9 height 9
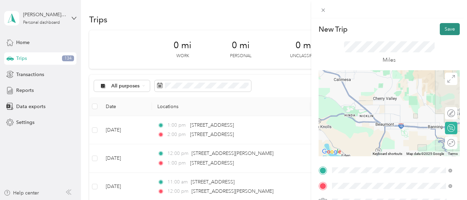
click at [446, 30] on button "Save" at bounding box center [450, 29] width 20 height 12
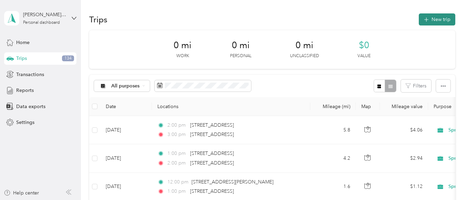
click at [434, 21] on button "New trip" at bounding box center [437, 19] width 37 height 12
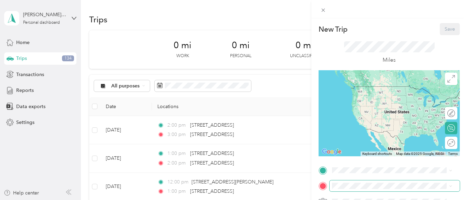
click at [383, 181] on span at bounding box center [395, 185] width 130 height 11
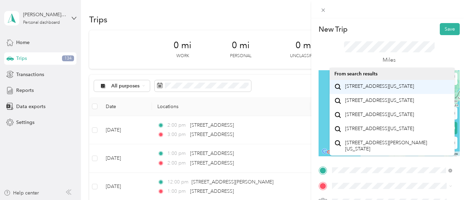
click at [372, 90] on span "[STREET_ADDRESS][US_STATE]" at bounding box center [379, 86] width 69 height 6
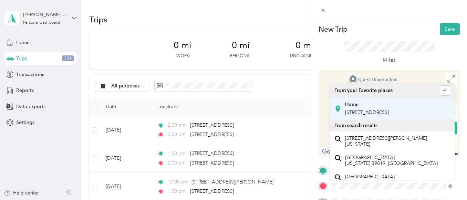
click at [374, 115] on span "[STREET_ADDRESS]" at bounding box center [367, 113] width 44 height 6
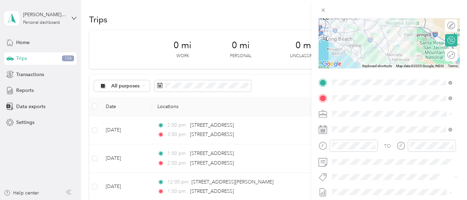
scroll to position [93, 0]
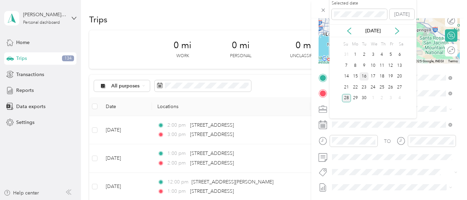
click at [365, 73] on div "16" at bounding box center [364, 76] width 9 height 9
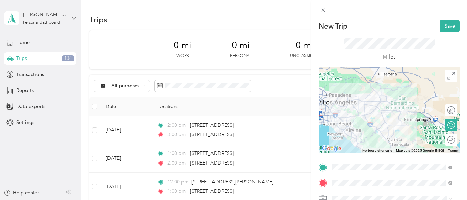
scroll to position [0, 0]
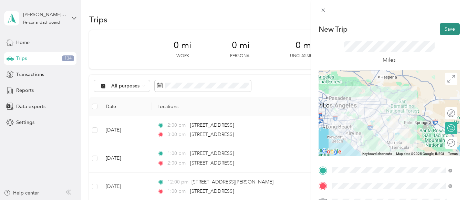
click at [449, 30] on button "Save" at bounding box center [450, 29] width 20 height 12
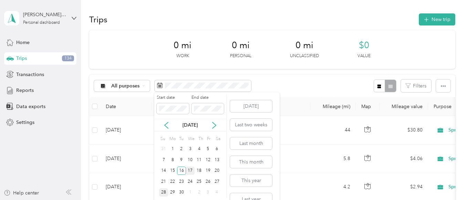
click at [191, 171] on div "17" at bounding box center [190, 171] width 9 height 9
click at [191, 173] on div "17" at bounding box center [190, 171] width 9 height 9
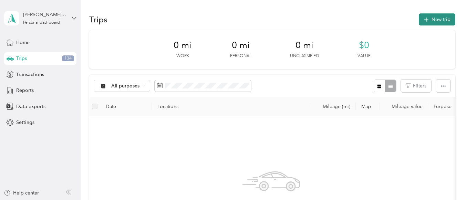
click at [426, 20] on icon "button" at bounding box center [426, 20] width 8 height 8
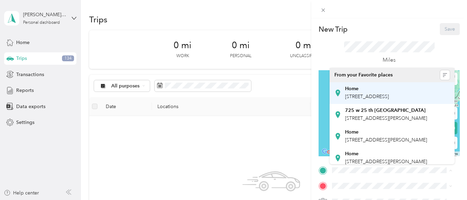
click at [369, 100] on span "[STREET_ADDRESS]" at bounding box center [367, 97] width 44 height 6
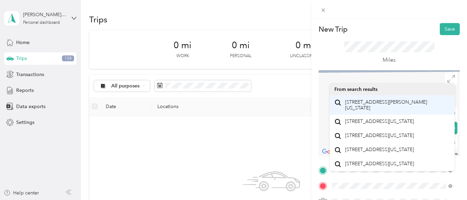
click at [381, 108] on span "[STREET_ADDRESS][PERSON_NAME][US_STATE]" at bounding box center [397, 105] width 105 height 12
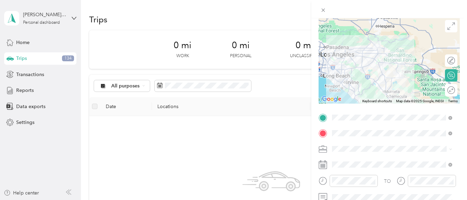
scroll to position [80, 0]
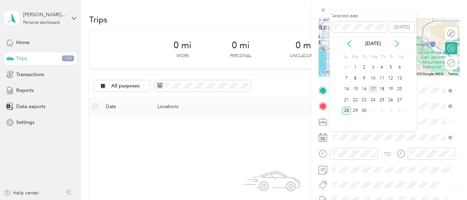
click at [374, 90] on div "17" at bounding box center [373, 89] width 9 height 9
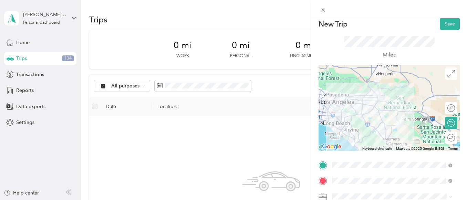
scroll to position [4, 0]
click at [441, 24] on button "Save" at bounding box center [450, 25] width 20 height 12
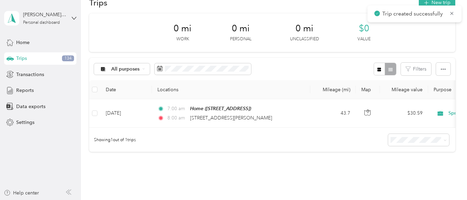
scroll to position [0, 0]
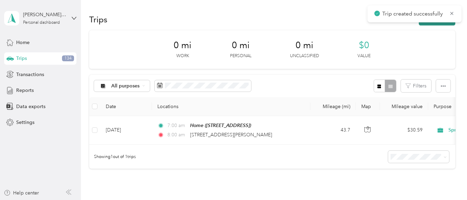
click at [430, 23] on button "New trip" at bounding box center [437, 19] width 37 height 12
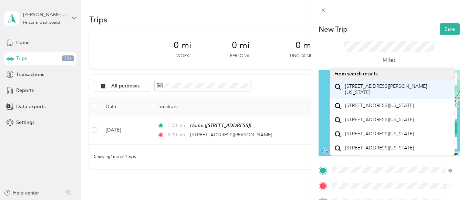
click at [374, 92] on span "[STREET_ADDRESS][PERSON_NAME][US_STATE]" at bounding box center [397, 89] width 105 height 12
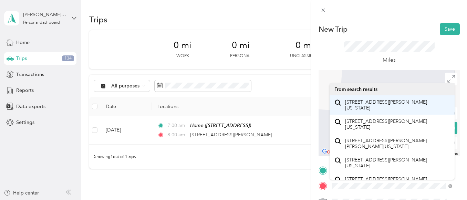
click at [377, 102] on span "[STREET_ADDRESS][PERSON_NAME][US_STATE]" at bounding box center [397, 105] width 105 height 12
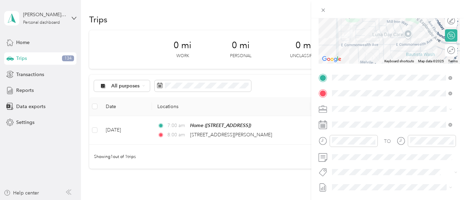
scroll to position [94, 0]
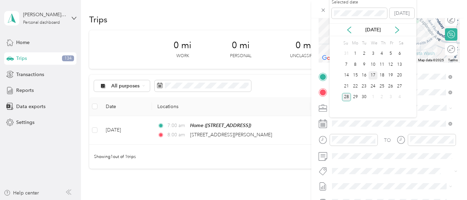
click at [372, 75] on div "17" at bounding box center [373, 75] width 9 height 9
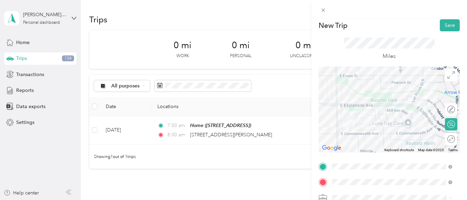
scroll to position [2, 0]
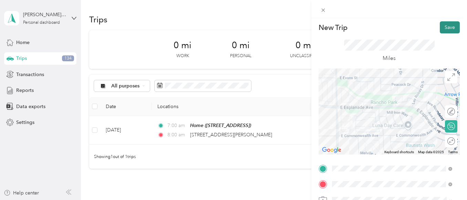
click at [443, 27] on button "Save" at bounding box center [450, 27] width 20 height 12
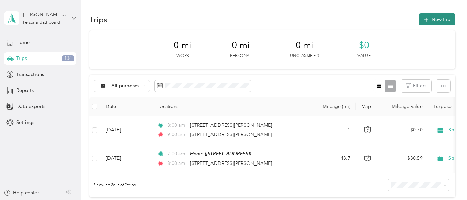
click at [428, 20] on icon "button" at bounding box center [426, 20] width 8 height 8
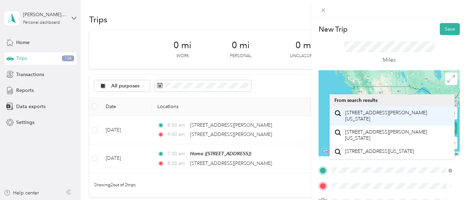
click at [374, 119] on span "[STREET_ADDRESS][PERSON_NAME][US_STATE]" at bounding box center [397, 116] width 105 height 12
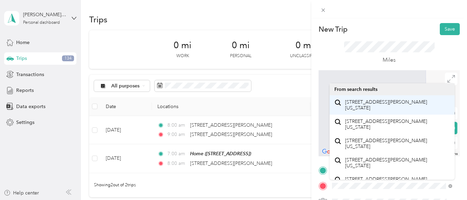
click at [369, 107] on span "[STREET_ADDRESS][PERSON_NAME][US_STATE]" at bounding box center [397, 105] width 105 height 12
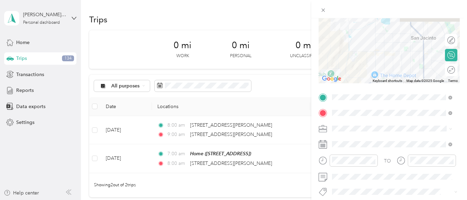
scroll to position [77, 0]
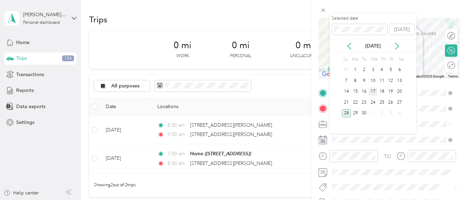
click at [373, 94] on div "17" at bounding box center [373, 91] width 9 height 9
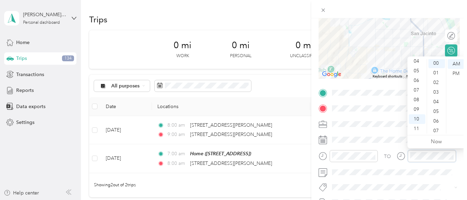
scroll to position [0, 0]
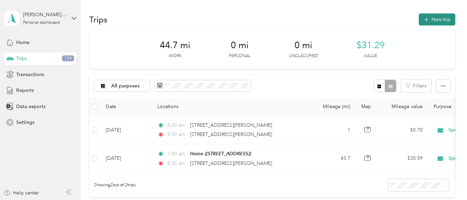
click at [431, 22] on button "New trip" at bounding box center [437, 19] width 37 height 12
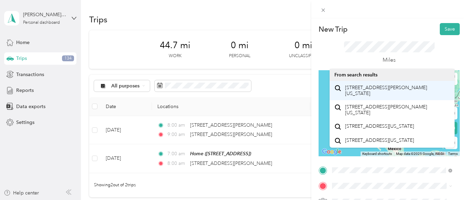
click at [379, 91] on span "[STREET_ADDRESS][PERSON_NAME][US_STATE]" at bounding box center [397, 91] width 105 height 12
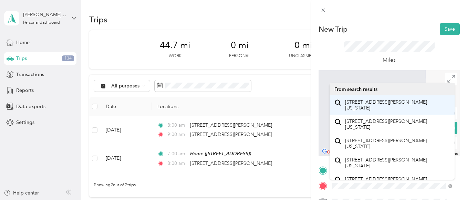
click at [369, 107] on span "[STREET_ADDRESS][PERSON_NAME][US_STATE]" at bounding box center [397, 105] width 105 height 12
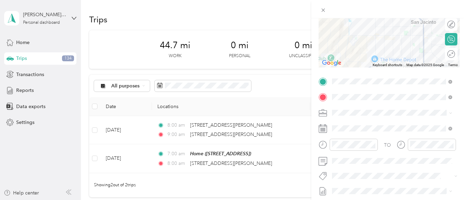
scroll to position [103, 0]
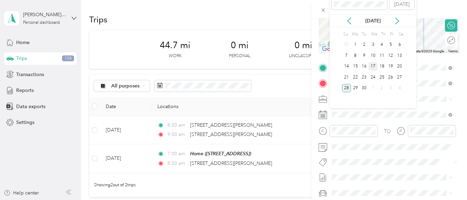
click at [374, 69] on div "17" at bounding box center [373, 66] width 9 height 9
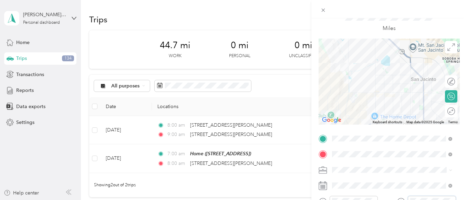
scroll to position [0, 0]
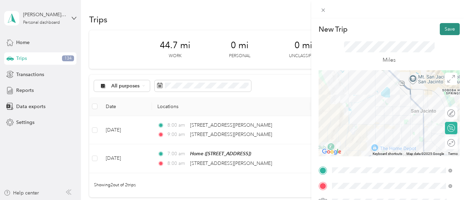
click at [448, 29] on button "Save" at bounding box center [450, 29] width 20 height 12
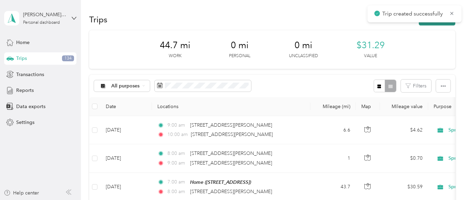
click at [433, 24] on button "New trip" at bounding box center [437, 19] width 37 height 12
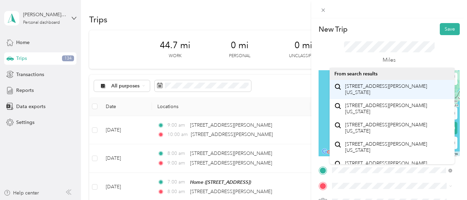
click at [366, 97] on li "[STREET_ADDRESS][PERSON_NAME][US_STATE]" at bounding box center [392, 89] width 125 height 19
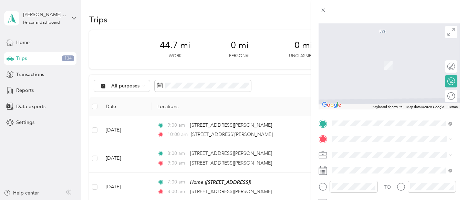
scroll to position [70, 0]
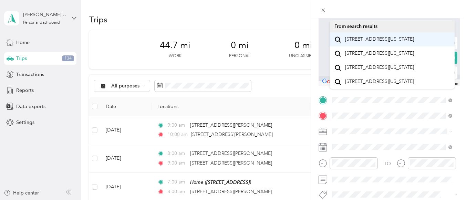
click at [391, 42] on span "1515 Primrose Court San Jacinto, California 92582, United States" at bounding box center [379, 39] width 69 height 6
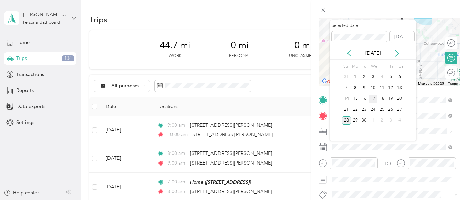
click at [374, 99] on div "17" at bounding box center [373, 99] width 9 height 9
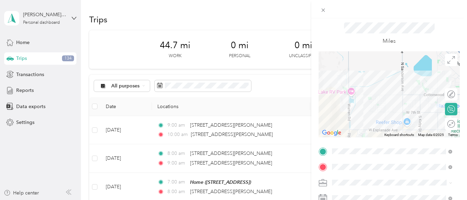
scroll to position [0, 0]
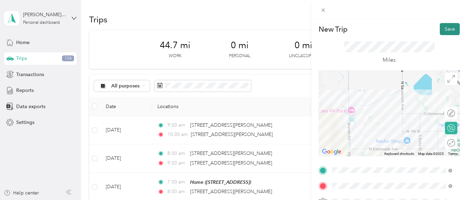
click at [443, 30] on button "Save" at bounding box center [450, 29] width 20 height 12
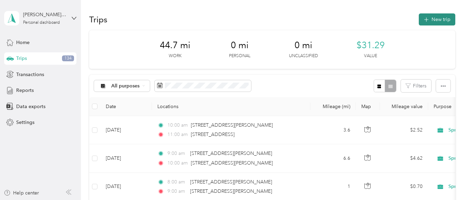
click at [432, 21] on button "New trip" at bounding box center [437, 19] width 37 height 12
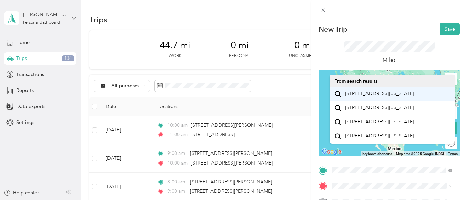
click at [377, 94] on span "1515 Primrose Court San Jacinto, California 92582, United States" at bounding box center [379, 94] width 69 height 6
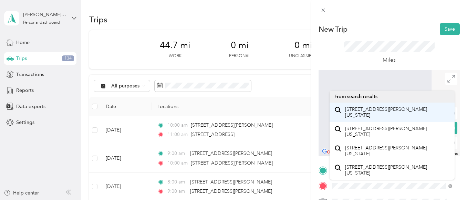
click at [382, 116] on span "1603 Arroyo Viejo Drive San Jacinto, California 92583, United States" at bounding box center [397, 112] width 105 height 12
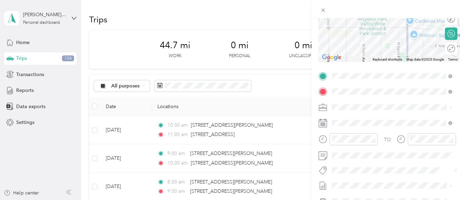
scroll to position [95, 0]
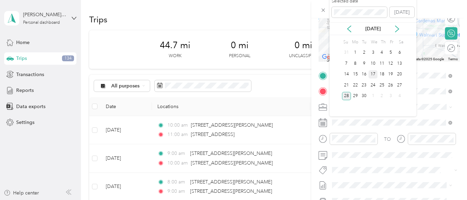
click at [376, 72] on div "17" at bounding box center [373, 74] width 9 height 9
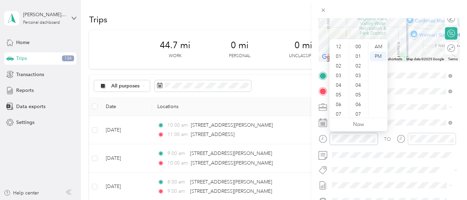
scroll to position [41, 0]
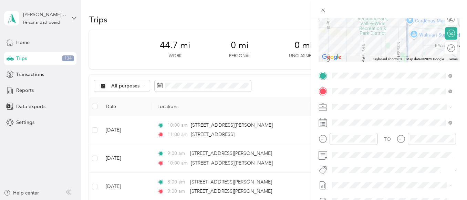
click at [449, 25] on div "Edit route Calculate route Round trip" at bounding box center [451, 35] width 12 height 47
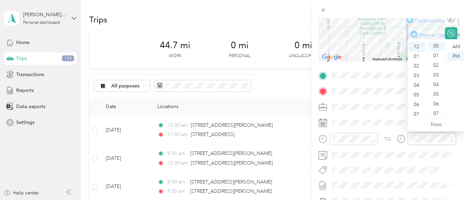
scroll to position [0, 0]
click at [397, 160] on span at bounding box center [395, 155] width 130 height 11
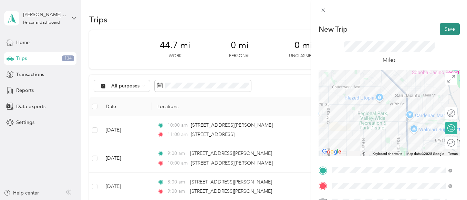
click at [448, 29] on button "Save" at bounding box center [450, 29] width 20 height 12
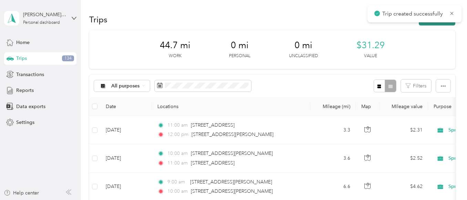
click at [425, 25] on button "New trip" at bounding box center [437, 19] width 37 height 12
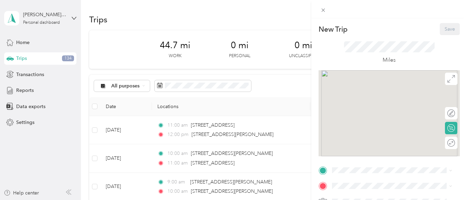
click at [433, 30] on div "New Trip Save" at bounding box center [389, 29] width 141 height 12
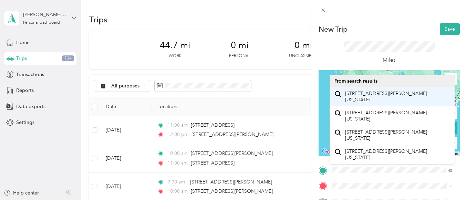
click at [374, 96] on span "1603 Arroyo Viejo Drive San Jacinto, California 92583, United States" at bounding box center [397, 97] width 105 height 12
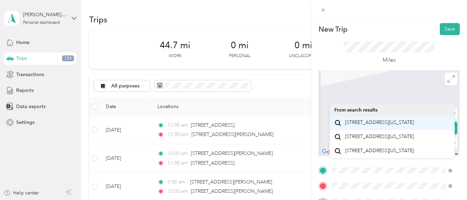
click at [376, 126] on span "401 Cawston Avenue Hemet, California 92545, United States" at bounding box center [379, 123] width 69 height 6
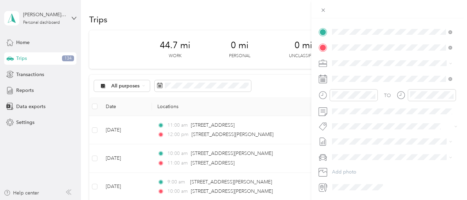
scroll to position [149, 0]
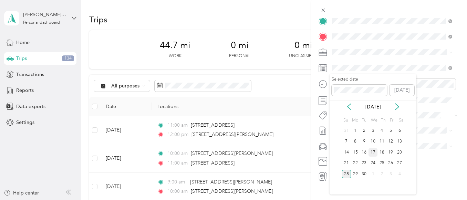
click at [374, 156] on div "17" at bounding box center [373, 152] width 9 height 9
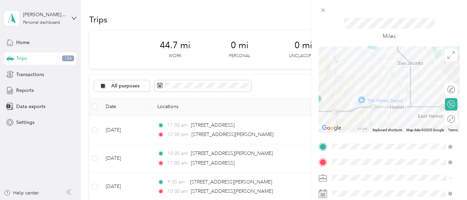
scroll to position [0, 0]
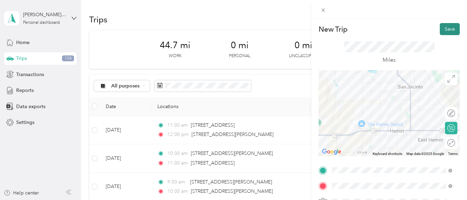
click at [445, 26] on button "Save" at bounding box center [450, 29] width 20 height 12
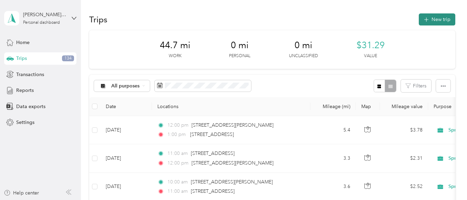
click at [432, 24] on button "New trip" at bounding box center [437, 19] width 37 height 12
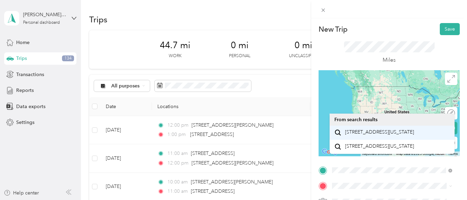
click at [375, 135] on span "401 Cawston Avenue Hemet, California 92545, United States" at bounding box center [379, 132] width 69 height 6
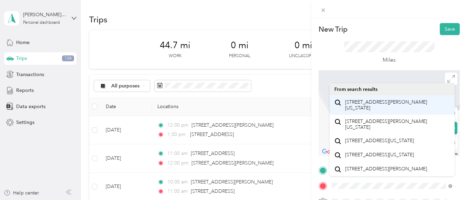
click at [384, 108] on span "775 Marjorie Avenue Hemet, California 92543, United States" at bounding box center [397, 105] width 105 height 12
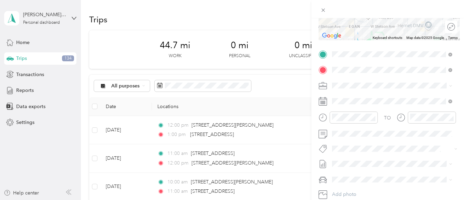
scroll to position [122, 0]
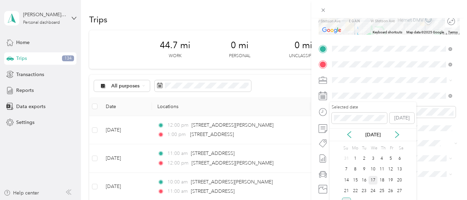
click at [375, 182] on div "17" at bounding box center [373, 180] width 9 height 9
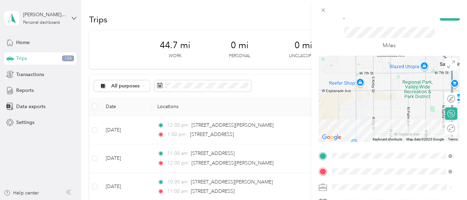
scroll to position [5, 0]
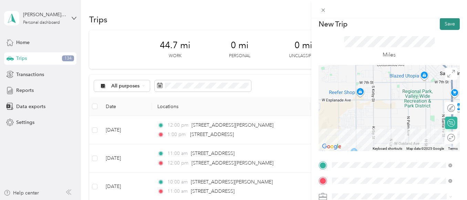
click at [447, 24] on button "Save" at bounding box center [450, 24] width 20 height 12
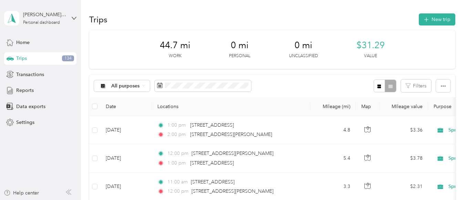
click at [437, 30] on div "44.7 mi Work 0 mi Personal 0 mi Unclassified $31.29 Value" at bounding box center [272, 49] width 366 height 39
click at [428, 24] on button "New trip" at bounding box center [437, 19] width 37 height 12
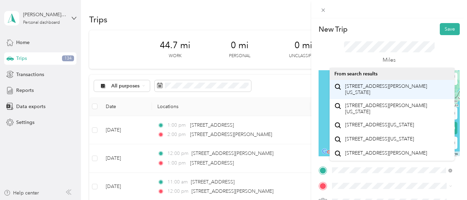
click at [365, 86] on span "775 Marjorie Avenue Hemet, California 92543, United States" at bounding box center [397, 89] width 105 height 12
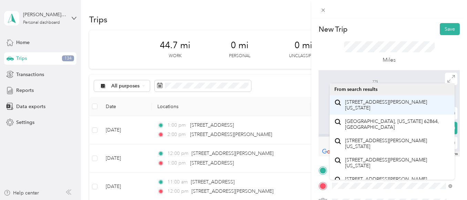
click at [372, 103] on span "1157 North Mount Vernon Avenue Colton, California 92324, United States" at bounding box center [397, 105] width 105 height 12
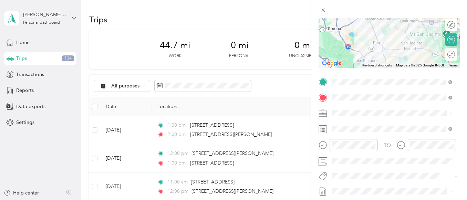
scroll to position [90, 0]
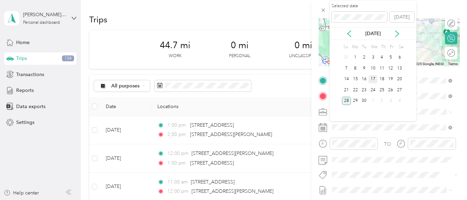
click at [375, 78] on div "17" at bounding box center [373, 79] width 9 height 9
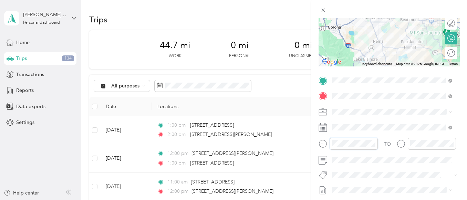
scroll to position [504, 0]
click at [355, 138] on div at bounding box center [354, 144] width 48 height 12
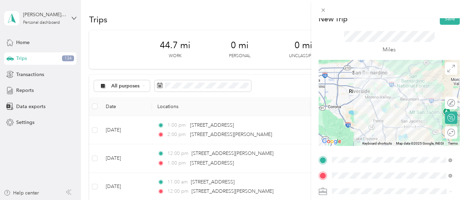
scroll to position [0, 0]
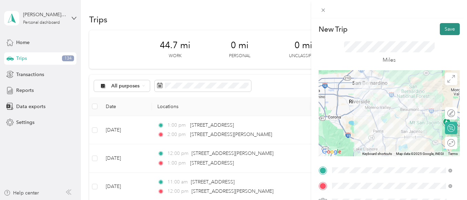
click at [446, 34] on button "Save" at bounding box center [450, 29] width 20 height 12
click at [447, 30] on button "Save" at bounding box center [450, 29] width 20 height 12
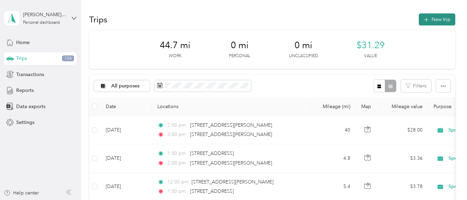
click at [432, 20] on button "New trip" at bounding box center [437, 19] width 37 height 12
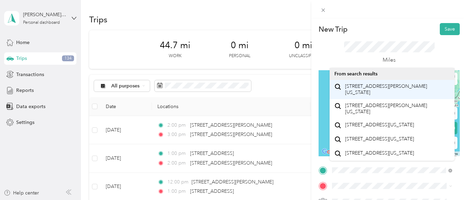
click at [376, 88] on span "1157 North Mount Vernon Avenue Colton, California 92324, United States" at bounding box center [397, 89] width 105 height 12
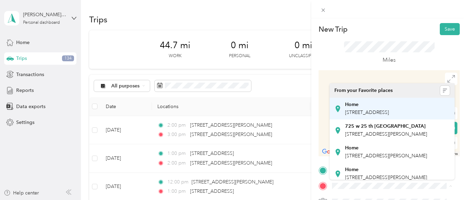
click at [370, 115] on span "[STREET_ADDRESS]" at bounding box center [367, 113] width 44 height 6
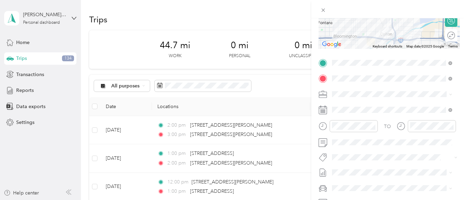
scroll to position [108, 0]
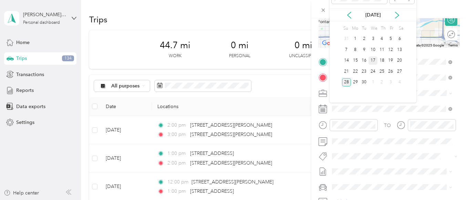
click at [373, 57] on div "17" at bounding box center [373, 60] width 9 height 9
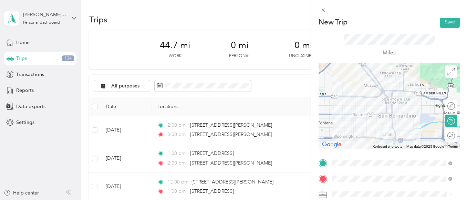
scroll to position [4, 0]
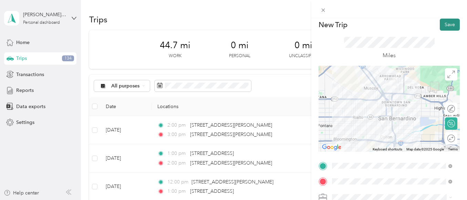
click at [443, 28] on button "Save" at bounding box center [450, 25] width 20 height 12
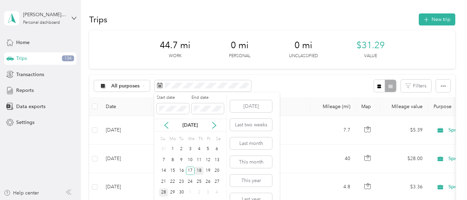
click at [201, 170] on div "18" at bounding box center [199, 171] width 9 height 9
click at [199, 173] on div "18" at bounding box center [199, 171] width 9 height 9
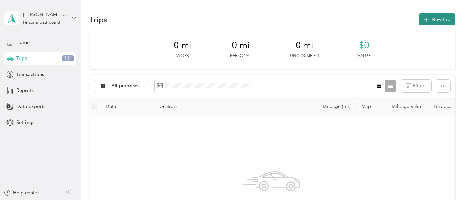
click at [429, 20] on button "New trip" at bounding box center [437, 19] width 37 height 12
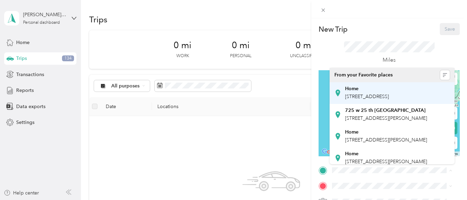
click at [376, 100] on span "[STREET_ADDRESS]" at bounding box center [367, 97] width 44 height 6
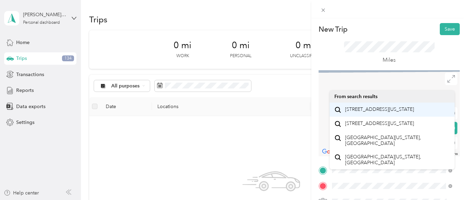
click at [371, 113] on span "19397 Anaconda Street Rialto, California 92376, United States" at bounding box center [379, 109] width 69 height 6
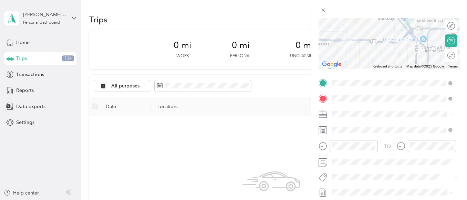
scroll to position [89, 0]
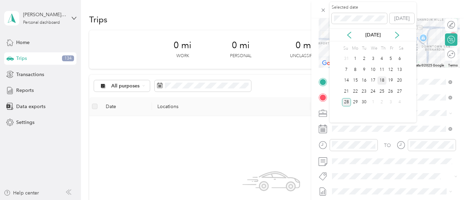
click at [382, 82] on div "18" at bounding box center [381, 80] width 9 height 9
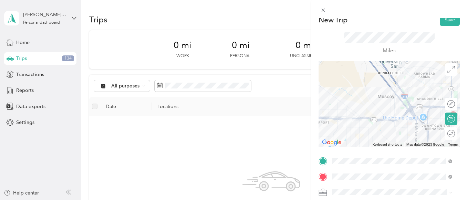
scroll to position [0, 0]
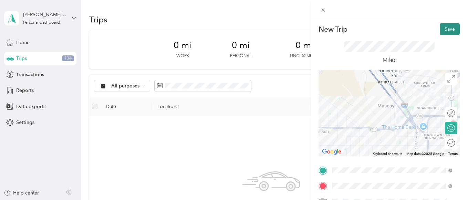
click at [441, 30] on button "Save" at bounding box center [450, 29] width 20 height 12
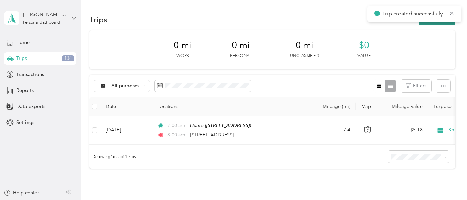
click at [422, 24] on button "New trip" at bounding box center [437, 19] width 37 height 12
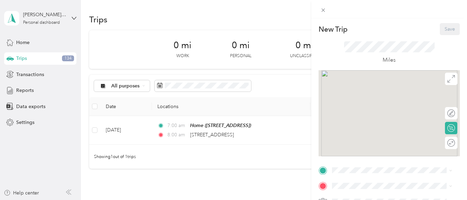
click at [427, 25] on div "New Trip Save" at bounding box center [389, 29] width 141 height 12
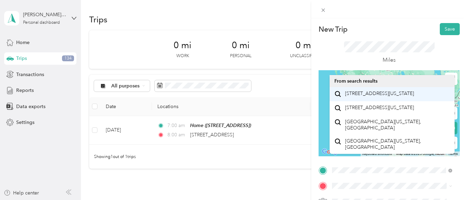
click at [370, 97] on span "19397 Anaconda Street Rialto, California 92376, United States" at bounding box center [379, 94] width 69 height 6
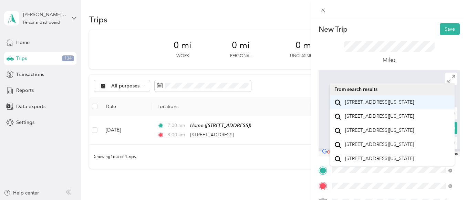
click at [370, 105] on span "3993 10th Street Riverside, California 92501, United States" at bounding box center [379, 102] width 69 height 6
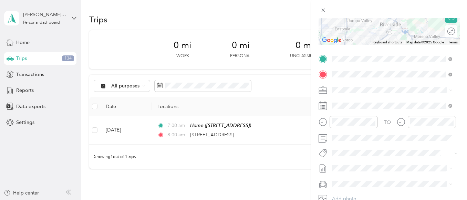
scroll to position [115, 0]
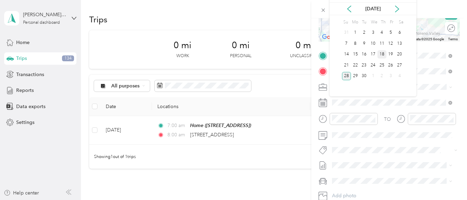
click at [381, 55] on div "18" at bounding box center [381, 54] width 9 height 9
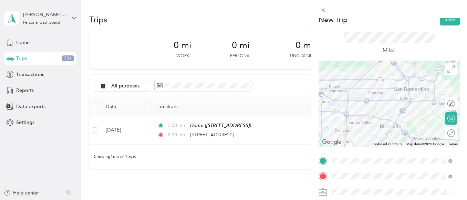
scroll to position [0, 0]
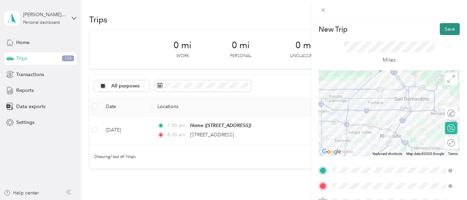
click at [443, 24] on button "Save" at bounding box center [450, 29] width 20 height 12
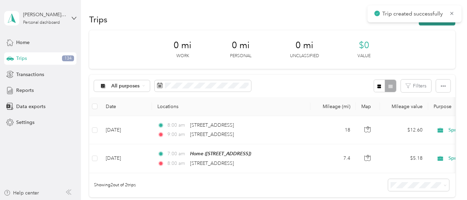
click at [435, 22] on button "New trip" at bounding box center [437, 19] width 37 height 12
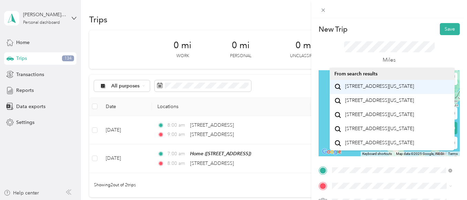
click at [383, 90] on span "3993 10th Street Riverside, California 92501, United States" at bounding box center [379, 86] width 69 height 6
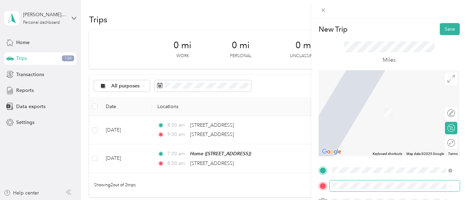
click at [357, 182] on span at bounding box center [395, 185] width 130 height 11
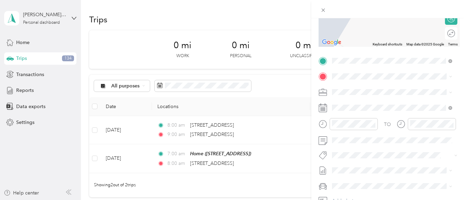
scroll to position [108, 0]
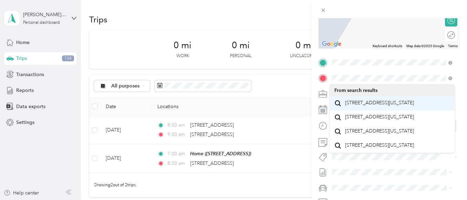
click at [368, 105] on span "13085 5th Street Chino, California 91710, United States" at bounding box center [379, 103] width 69 height 6
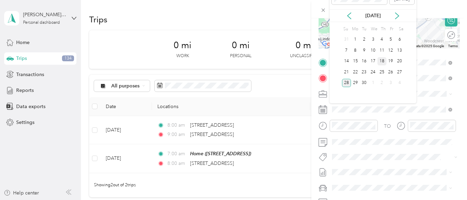
click at [382, 61] on div "18" at bounding box center [381, 61] width 9 height 9
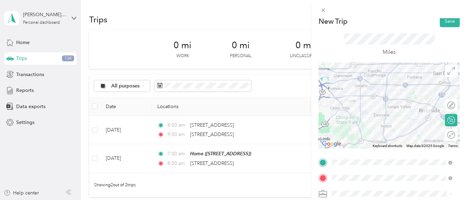
scroll to position [6, 0]
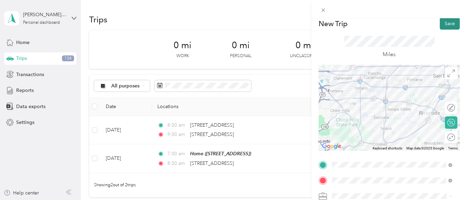
click at [444, 24] on button "Save" at bounding box center [450, 24] width 20 height 12
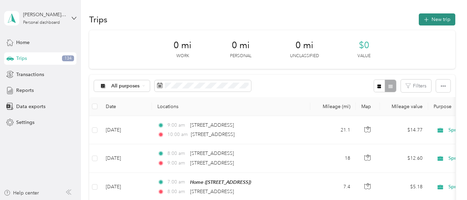
click at [434, 19] on button "New trip" at bounding box center [437, 19] width 37 height 12
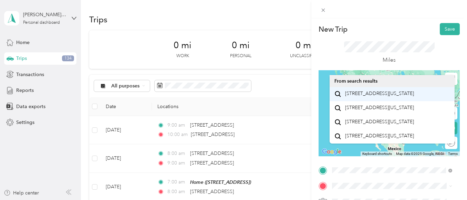
click at [366, 95] on span "13085 5th Street Chino, California 91710, United States" at bounding box center [379, 94] width 69 height 6
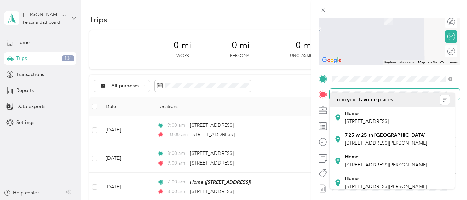
scroll to position [100, 0]
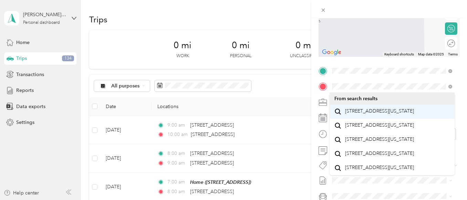
click at [375, 116] on div "823 West 5th Street Ontario, California 91762, United States" at bounding box center [391, 111] width 115 height 9
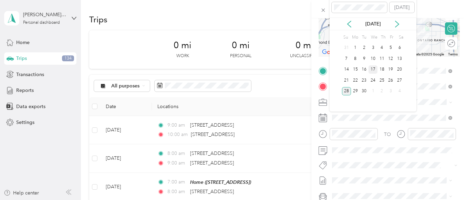
click at [371, 70] on div "17" at bounding box center [373, 69] width 9 height 9
click at [380, 71] on div "18" at bounding box center [381, 69] width 9 height 9
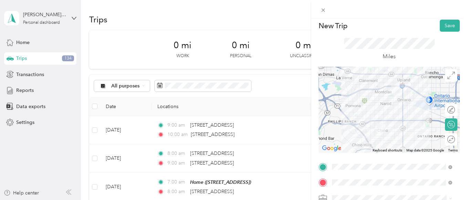
scroll to position [0, 0]
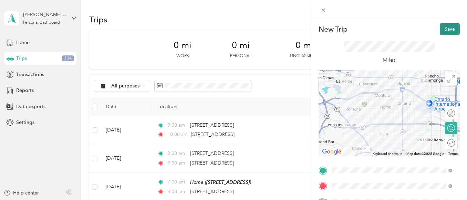
click at [440, 30] on button "Save" at bounding box center [450, 29] width 20 height 12
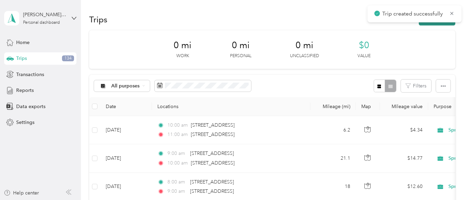
click at [426, 24] on button "New trip" at bounding box center [437, 19] width 37 height 12
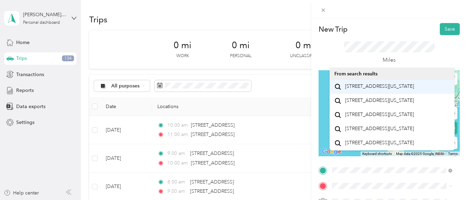
click at [369, 90] on span "823 West 5th Street Ontario, California 91762, United States" at bounding box center [379, 86] width 69 height 6
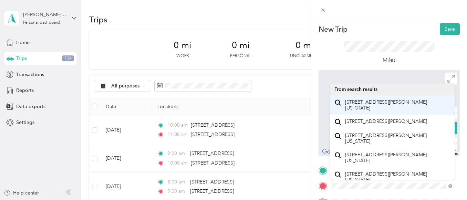
click at [365, 110] on span "57 Westbrook Lane Pomona, California 91766, United States" at bounding box center [397, 105] width 105 height 12
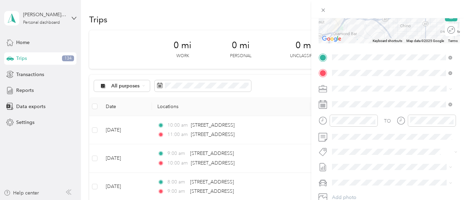
scroll to position [114, 0]
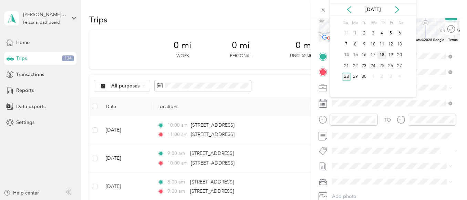
click at [385, 54] on div "18" at bounding box center [381, 55] width 9 height 9
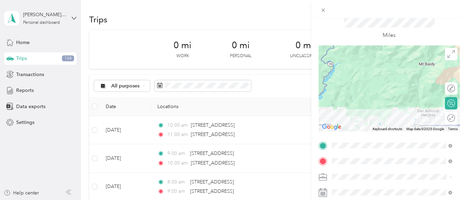
scroll to position [0, 0]
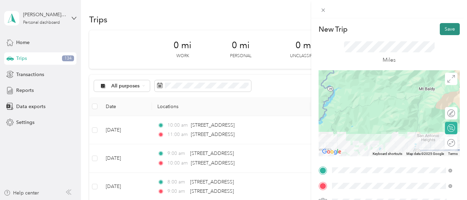
click at [441, 25] on button "Save" at bounding box center [450, 29] width 20 height 12
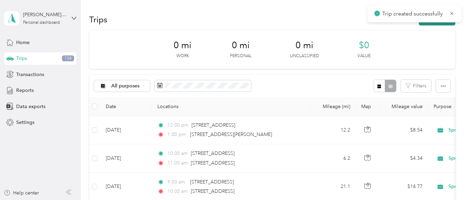
click at [429, 23] on button "New trip" at bounding box center [437, 19] width 37 height 12
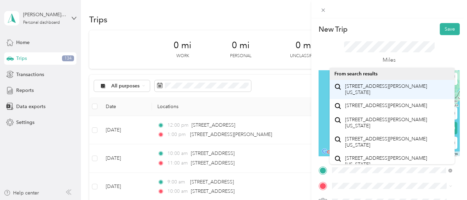
click at [368, 89] on span "57 Westbrook Lane Pomona, California 91766, United States" at bounding box center [397, 89] width 105 height 12
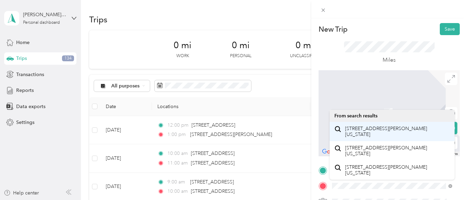
click at [364, 136] on span "1057 North Mount Vernon Avenue Colton, California 92324, United States" at bounding box center [397, 132] width 105 height 12
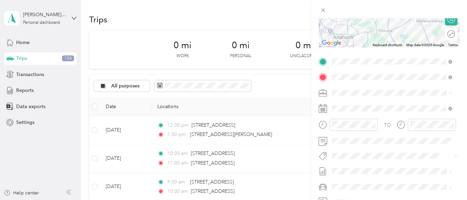
scroll to position [110, 0]
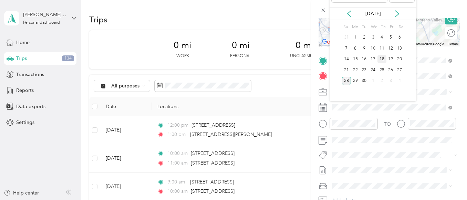
click at [383, 60] on div "18" at bounding box center [381, 59] width 9 height 9
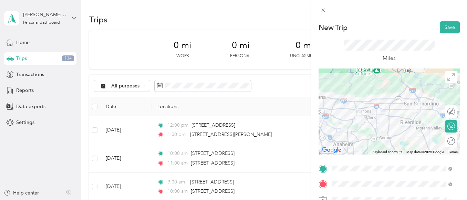
scroll to position [0, 0]
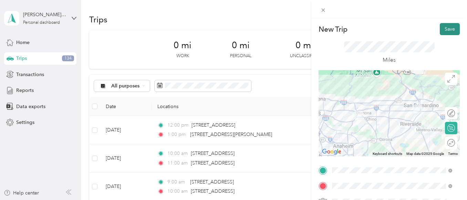
click at [445, 30] on button "Save" at bounding box center [450, 29] width 20 height 12
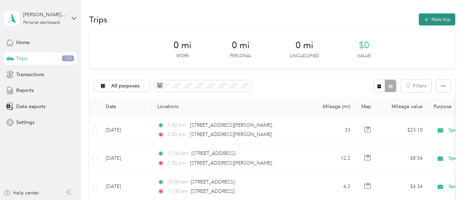
click at [437, 18] on button "New trip" at bounding box center [437, 19] width 37 height 12
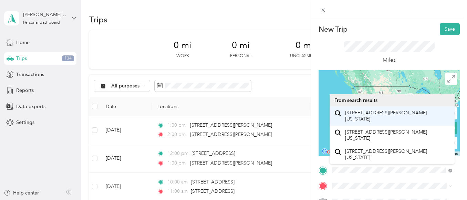
click at [372, 116] on span "1057 North Mount Vernon Avenue Colton, California 92324, United States" at bounding box center [397, 116] width 105 height 12
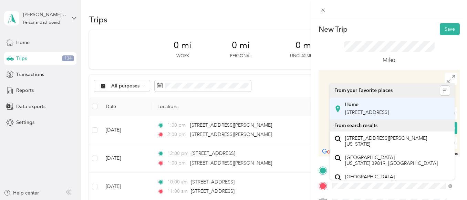
click at [372, 115] on span "[STREET_ADDRESS]" at bounding box center [367, 113] width 44 height 6
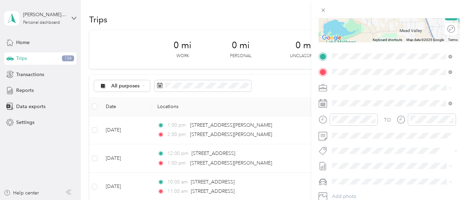
scroll to position [117, 0]
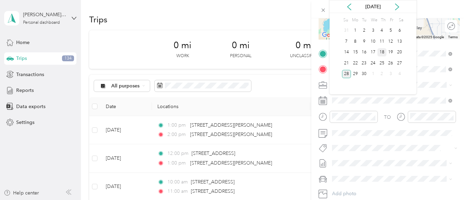
click at [384, 51] on div "18" at bounding box center [381, 52] width 9 height 9
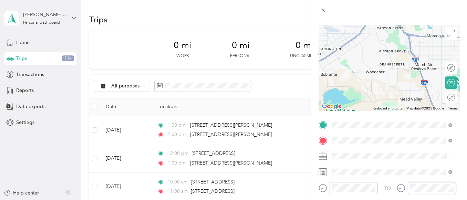
scroll to position [0, 0]
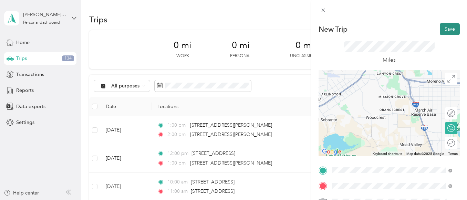
click at [440, 32] on button "Save" at bounding box center [450, 29] width 20 height 12
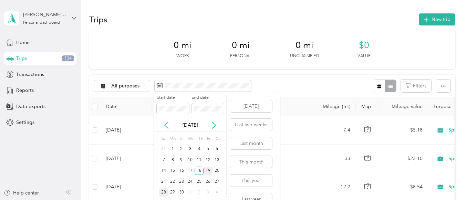
click at [209, 173] on div "19" at bounding box center [208, 171] width 9 height 9
click at [208, 175] on div "19" at bounding box center [208, 171] width 9 height 9
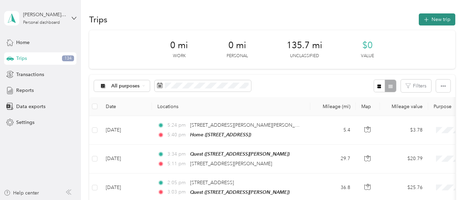
click at [430, 22] on button "New trip" at bounding box center [437, 19] width 37 height 12
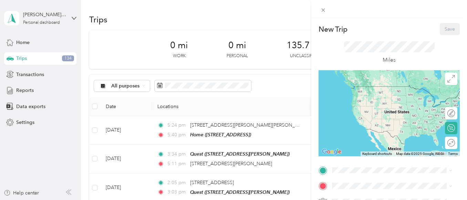
click at [288, 101] on div "New Trip Save This trip cannot be edited because it is either under review, app…" at bounding box center [233, 100] width 467 height 200
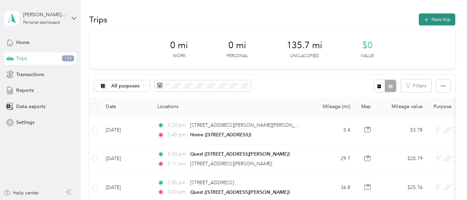
click at [437, 18] on button "New trip" at bounding box center [437, 19] width 37 height 12
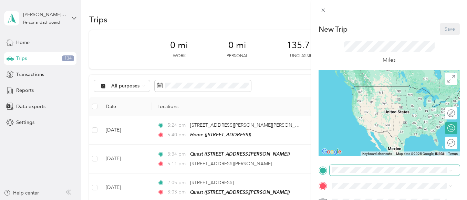
click at [347, 174] on span at bounding box center [395, 170] width 130 height 11
click at [351, 165] on span at bounding box center [395, 170] width 130 height 11
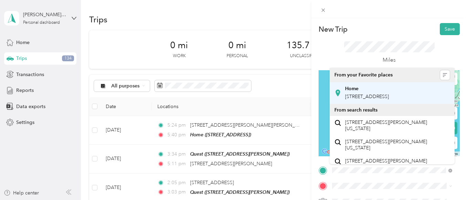
click at [370, 100] on span "[STREET_ADDRESS]" at bounding box center [367, 97] width 44 height 6
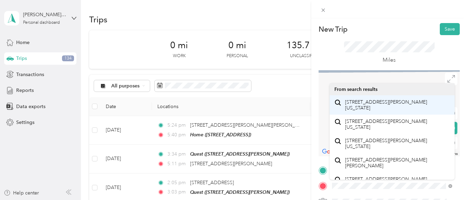
click at [374, 107] on span "3102 Otto Street San Bernardino, California 92407, United States" at bounding box center [397, 105] width 105 height 12
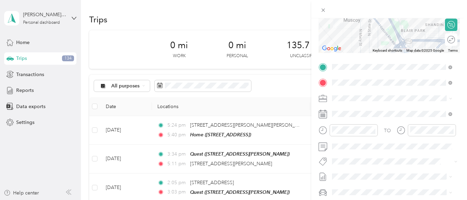
scroll to position [111, 0]
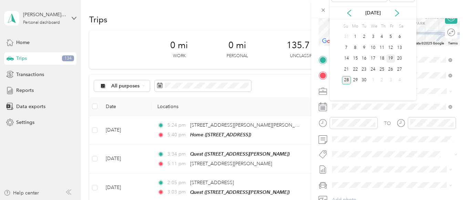
click at [391, 59] on div "19" at bounding box center [390, 58] width 9 height 9
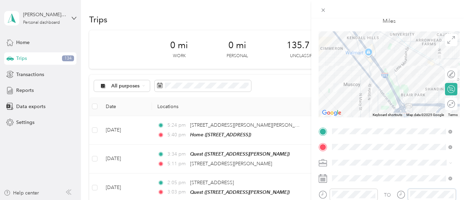
scroll to position [0, 0]
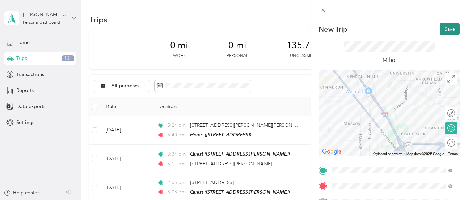
click at [446, 28] on button "Save" at bounding box center [450, 29] width 20 height 12
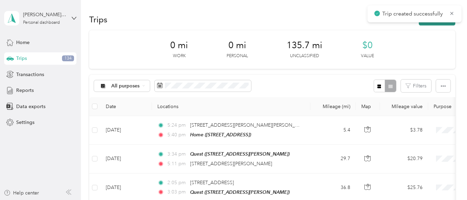
click at [426, 25] on button "New trip" at bounding box center [437, 19] width 37 height 12
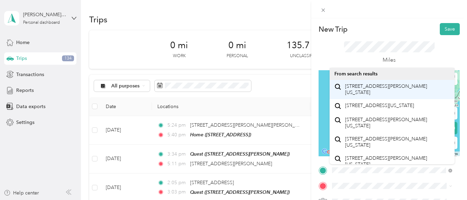
click at [369, 94] on span "3102 Otto Street San Bernardino, California 92407, United States" at bounding box center [397, 89] width 105 height 12
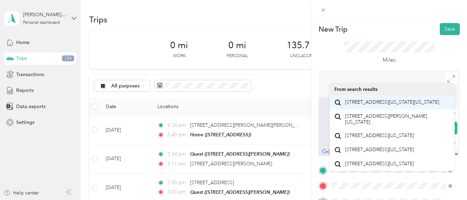
click at [382, 105] on span "3447 Vermont Street San Bernardino, California 92407, United States" at bounding box center [392, 102] width 94 height 6
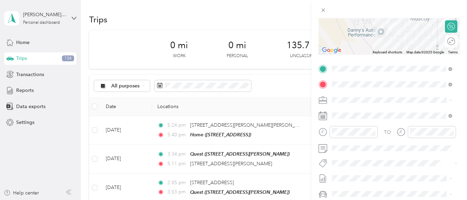
scroll to position [108, 0]
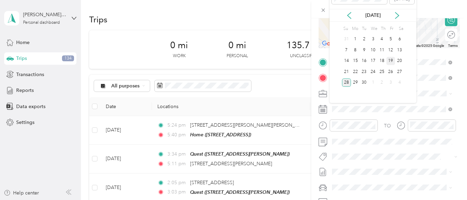
click at [390, 62] on div "19" at bounding box center [390, 61] width 9 height 9
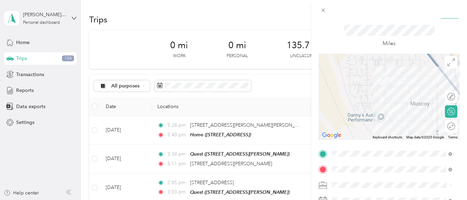
scroll to position [0, 0]
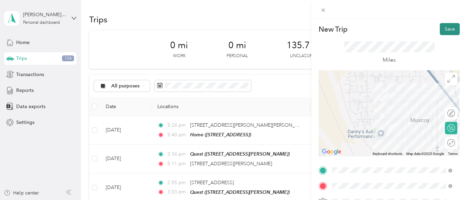
click at [446, 30] on button "Save" at bounding box center [450, 29] width 20 height 12
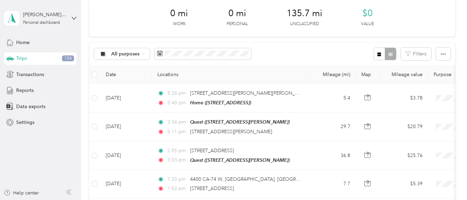
scroll to position [32, 0]
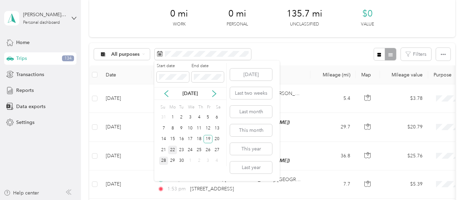
click at [172, 152] on div "22" at bounding box center [172, 150] width 9 height 9
click at [173, 153] on div "22" at bounding box center [172, 150] width 9 height 9
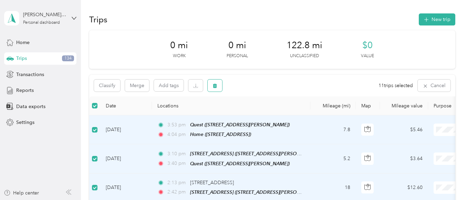
click at [218, 89] on button "button" at bounding box center [215, 86] width 14 height 12
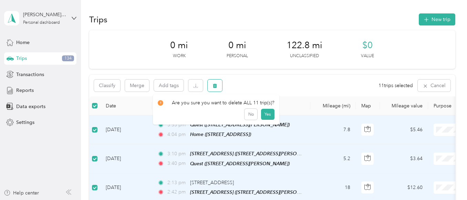
click at [218, 85] on button "button" at bounding box center [215, 86] width 14 height 12
click at [250, 117] on button "No" at bounding box center [251, 114] width 13 height 11
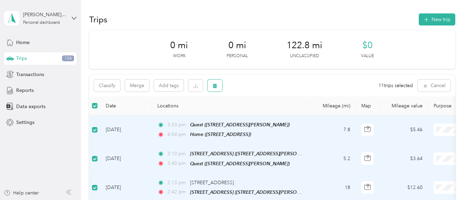
click at [219, 91] on body "esther.lemos@sprinterhealth.com Personal dashboard Home Trips 134 Transactions …" at bounding box center [232, 100] width 464 height 200
click at [215, 84] on icon "button" at bounding box center [215, 86] width 4 height 4
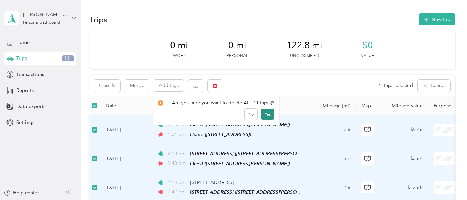
click at [266, 116] on button "Yes" at bounding box center [267, 114] width 13 height 11
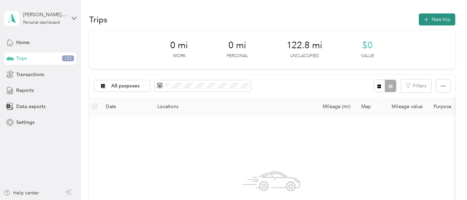
click at [434, 18] on button "New trip" at bounding box center [437, 19] width 37 height 12
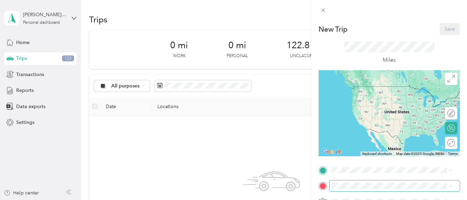
click at [349, 182] on span at bounding box center [395, 185] width 130 height 11
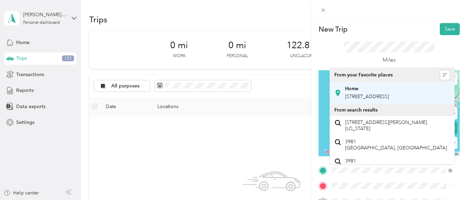
click at [365, 100] on span "[STREET_ADDRESS]" at bounding box center [367, 97] width 44 height 6
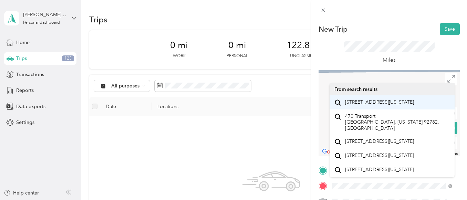
click at [366, 105] on span "470 Transit Avenue Riverside, California 92507, United States" at bounding box center [379, 102] width 69 height 6
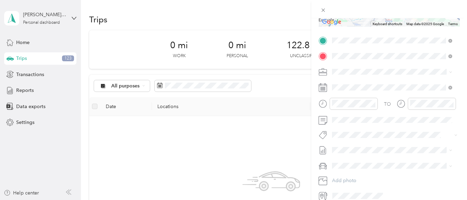
scroll to position [130, 0]
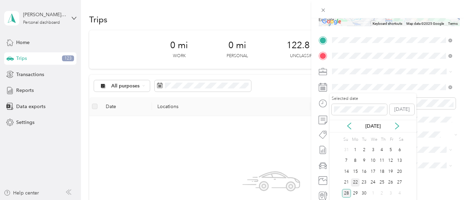
click at [355, 184] on div "22" at bounding box center [355, 182] width 9 height 9
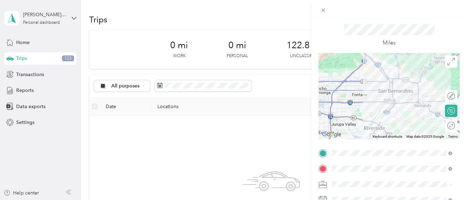
scroll to position [0, 0]
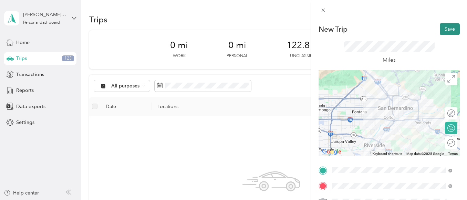
click at [448, 28] on button "Save" at bounding box center [450, 29] width 20 height 12
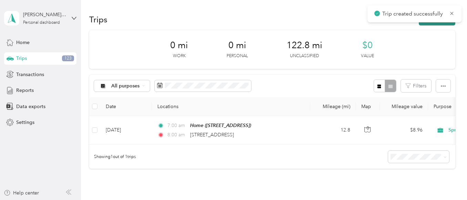
click at [432, 24] on button "New trip" at bounding box center [437, 19] width 37 height 12
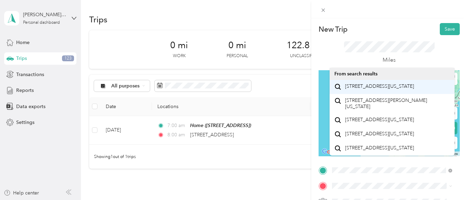
click at [367, 90] on span "470 Transit Avenue Riverside, California 92507, United States" at bounding box center [379, 86] width 69 height 6
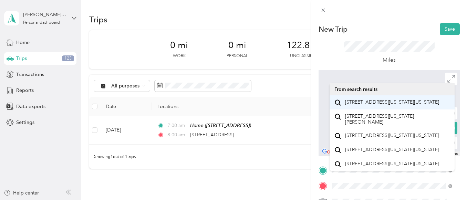
click at [372, 105] on span "7535 Delaware Street Riverside, California 92504, United States" at bounding box center [392, 102] width 94 height 6
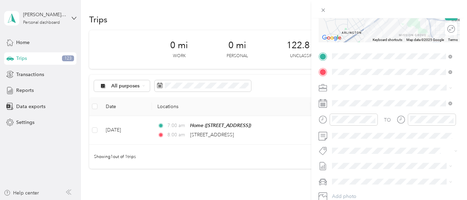
scroll to position [115, 0]
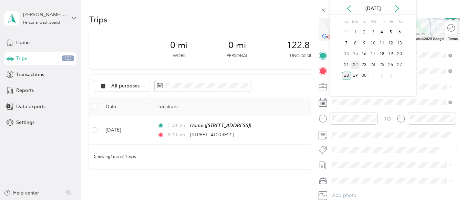
click at [356, 66] on div "22" at bounding box center [355, 65] width 9 height 9
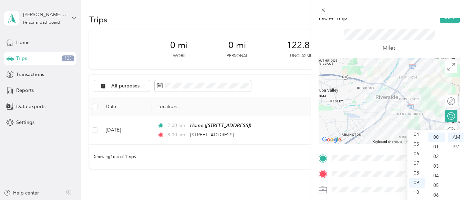
scroll to position [0, 0]
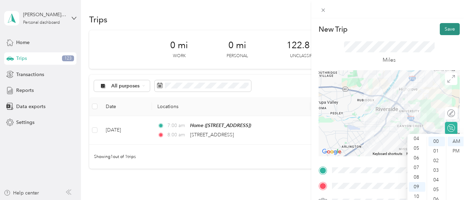
click at [440, 29] on button "Save" at bounding box center [450, 29] width 20 height 12
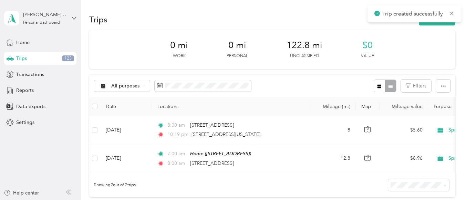
click at [437, 21] on div "Trip created successfully" at bounding box center [414, 14] width 94 height 17
click at [422, 24] on button "New trip" at bounding box center [437, 19] width 37 height 12
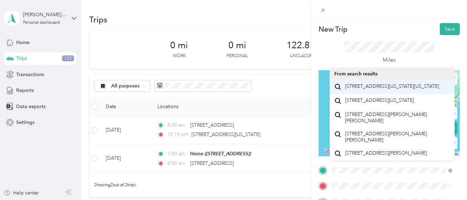
click at [374, 90] on span "7535 Delaware Street Riverside, California 92504, United States" at bounding box center [392, 86] width 94 height 6
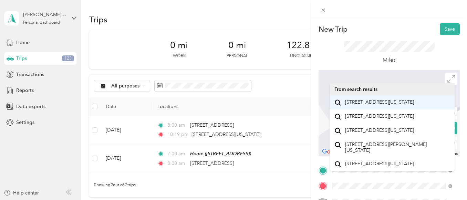
click at [380, 105] on span "7854 Longs Peak Drive Jurupa Valley, California 92509, United States" at bounding box center [379, 102] width 69 height 6
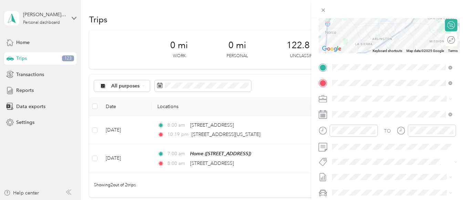
scroll to position [105, 0]
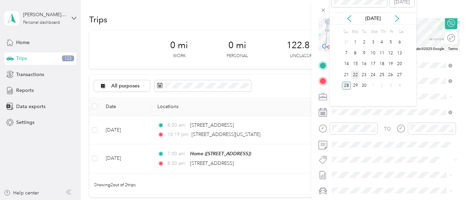
click at [354, 75] on div "22" at bounding box center [355, 75] width 9 height 9
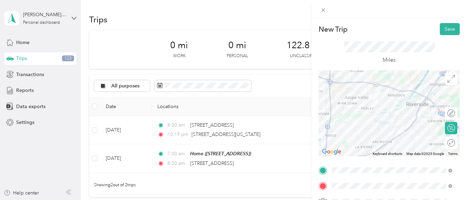
scroll to position [0, 0]
click at [449, 28] on button "Save" at bounding box center [450, 29] width 20 height 12
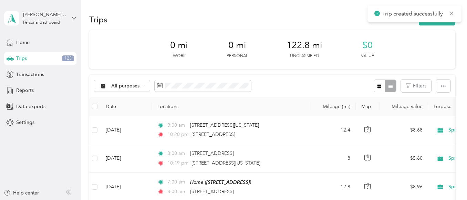
click at [426, 29] on section "Trips New trip 0 mi Work 0 mi Personal 122.8 mi Unclassified $0 Value All purpo…" at bounding box center [272, 131] width 366 height 238
click at [426, 24] on button "New trip" at bounding box center [437, 19] width 37 height 12
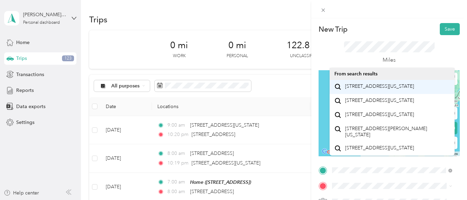
click at [381, 87] on span "7854 Longs Peak Drive Jurupa Valley, California 92509, United States" at bounding box center [379, 86] width 69 height 6
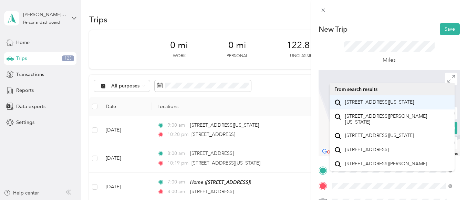
click at [380, 105] on span "8768 Continental Drive Riverside, California 92504, United States" at bounding box center [379, 102] width 69 height 6
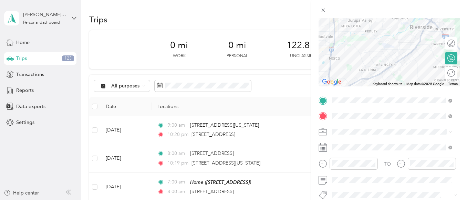
scroll to position [112, 0]
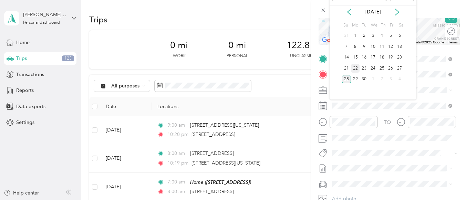
click at [355, 69] on div "22" at bounding box center [355, 68] width 9 height 9
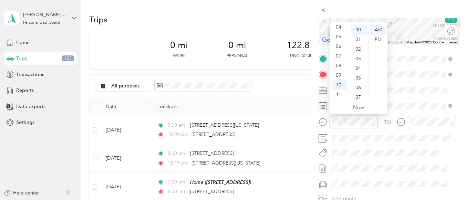
scroll to position [0, 0]
click at [379, 200] on div "New Trip Save This trip cannot be edited because it is either under review, app…" at bounding box center [232, 200] width 464 height 0
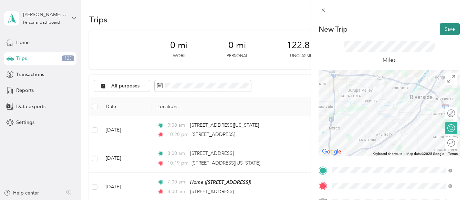
click at [441, 29] on button "Save" at bounding box center [450, 29] width 20 height 12
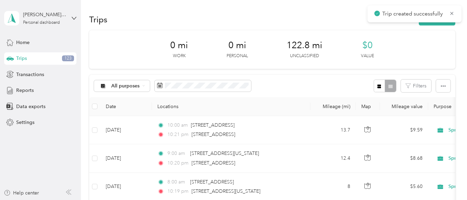
click at [434, 29] on section "Trips New trip 0 mi Work 0 mi Personal 122.8 mi Unclassified $0 Value All purpo…" at bounding box center [272, 145] width 366 height 266
click at [434, 23] on button "New trip" at bounding box center [437, 19] width 37 height 12
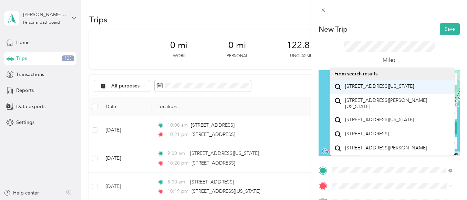
click at [374, 90] on span "8768 Continental Drive Riverside, California 92504, United States" at bounding box center [379, 86] width 69 height 6
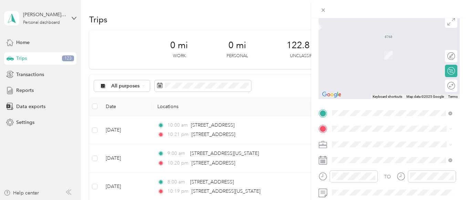
scroll to position [79, 0]
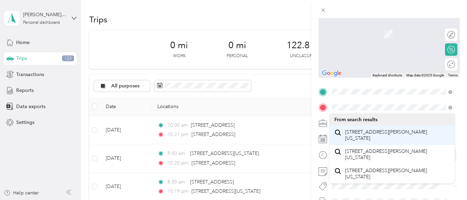
click at [374, 137] on span "1057 North Mount Vernon Avenue Colton, California 92324, United States" at bounding box center [397, 135] width 105 height 12
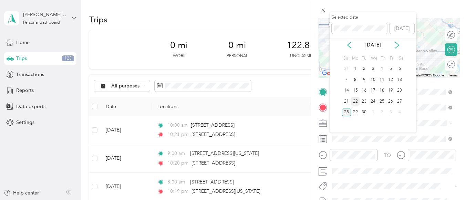
click at [356, 104] on div "22" at bounding box center [355, 101] width 9 height 9
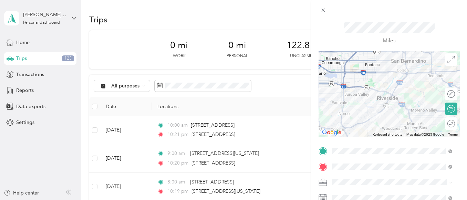
scroll to position [0, 0]
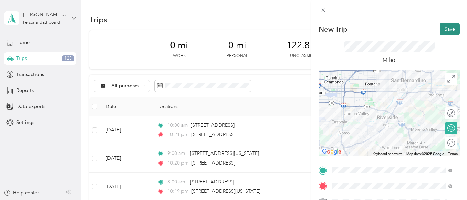
click at [449, 32] on button "Save" at bounding box center [450, 29] width 20 height 12
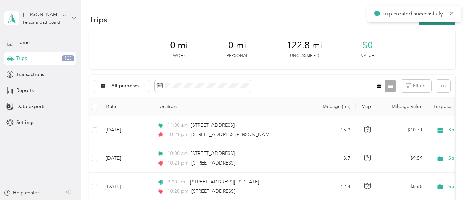
click at [426, 24] on button "New trip" at bounding box center [437, 19] width 37 height 12
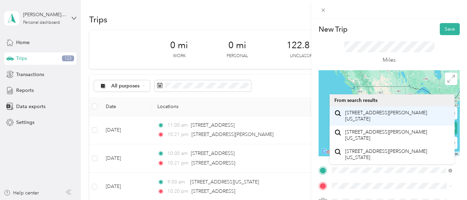
click at [368, 117] on span "1057 North Mount Vernon Avenue Colton, California 92324, United States" at bounding box center [397, 116] width 105 height 12
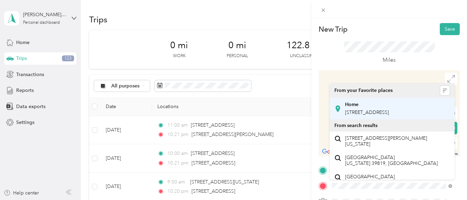
click at [371, 115] on span "[STREET_ADDRESS]" at bounding box center [367, 113] width 44 height 6
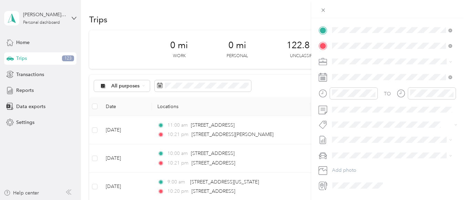
scroll to position [143, 0]
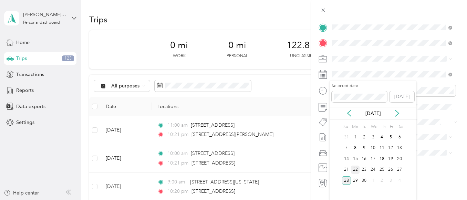
click at [355, 172] on div "22" at bounding box center [355, 170] width 9 height 9
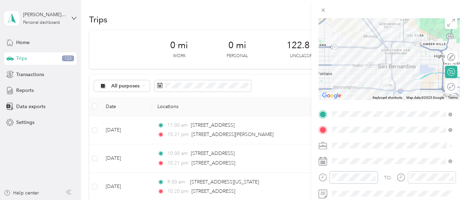
scroll to position [0, 0]
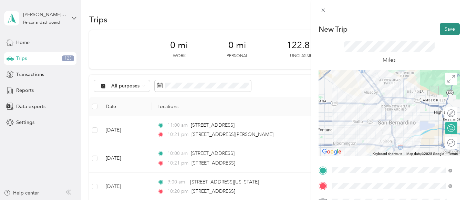
click at [441, 29] on button "Save" at bounding box center [450, 29] width 20 height 12
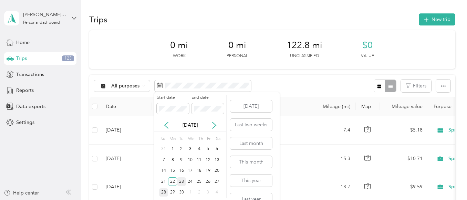
click at [183, 182] on div "23" at bounding box center [181, 181] width 9 height 9
click at [183, 183] on div "23" at bounding box center [181, 181] width 9 height 9
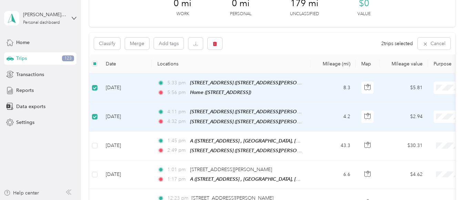
scroll to position [39, 0]
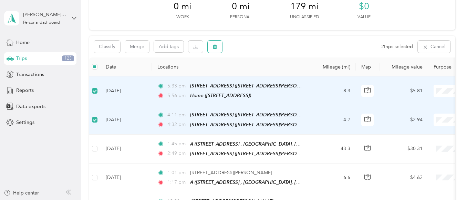
click at [213, 48] on icon "button" at bounding box center [215, 46] width 5 height 5
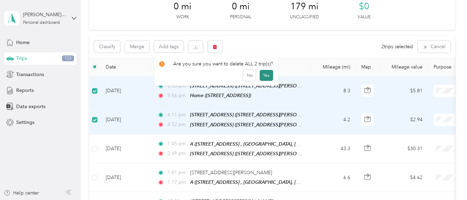
click at [269, 74] on button "Yes" at bounding box center [266, 75] width 13 height 11
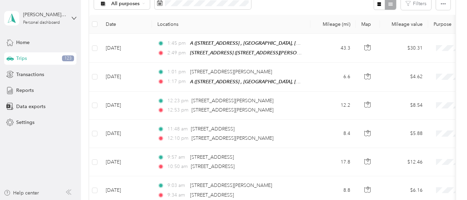
scroll to position [81, 0]
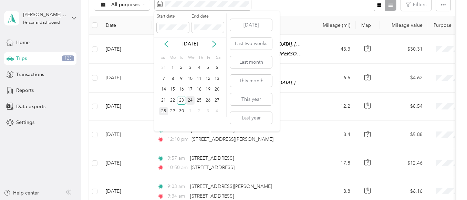
click at [192, 100] on div "24" at bounding box center [190, 100] width 9 height 9
click at [192, 102] on div "24" at bounding box center [190, 100] width 9 height 9
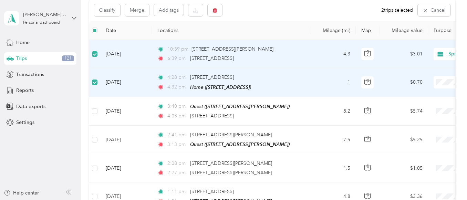
scroll to position [52, 0]
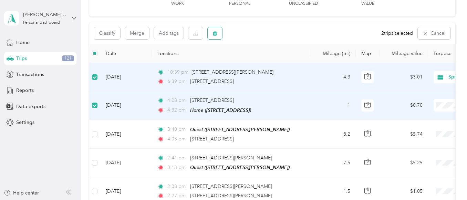
click at [218, 34] on button "button" at bounding box center [215, 33] width 14 height 12
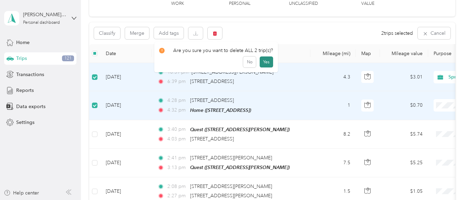
click at [263, 60] on button "Yes" at bounding box center [266, 61] width 13 height 11
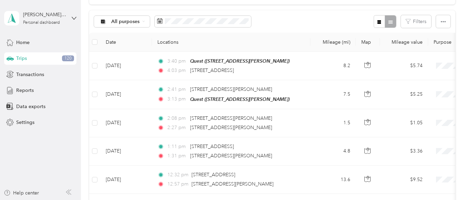
scroll to position [0, 0]
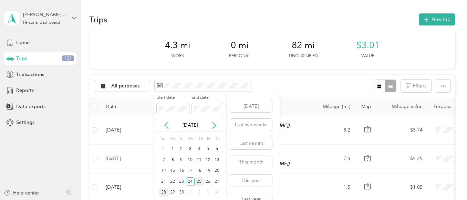
click at [201, 183] on div "25" at bounding box center [199, 181] width 9 height 9
click at [209, 182] on div "26" at bounding box center [208, 181] width 9 height 9
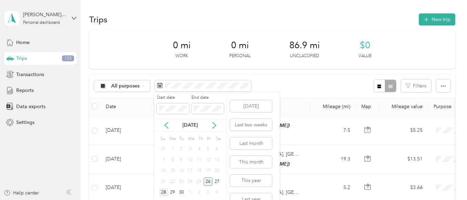
click at [207, 184] on div "26" at bounding box center [208, 181] width 9 height 9
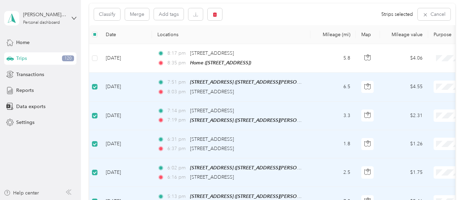
scroll to position [71, 0]
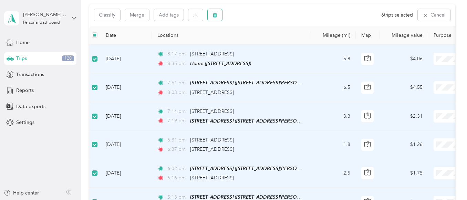
click at [218, 17] on button "button" at bounding box center [215, 15] width 14 height 12
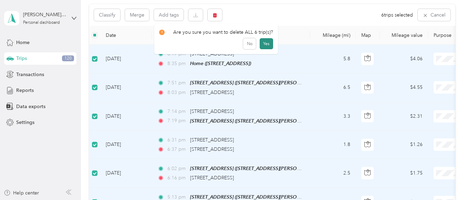
click at [264, 44] on button "Yes" at bounding box center [266, 43] width 13 height 11
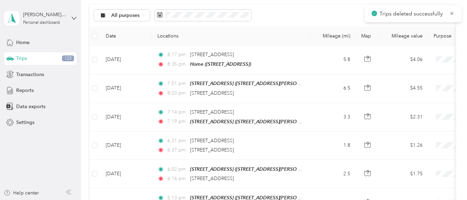
scroll to position [71, 0]
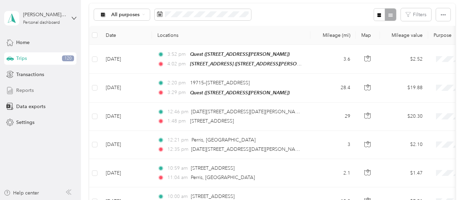
click at [29, 90] on span "Reports" at bounding box center [25, 90] width 18 height 7
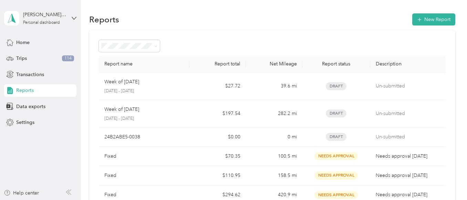
click at [416, 92] on td "Un-submitted" at bounding box center [407, 87] width 75 height 28
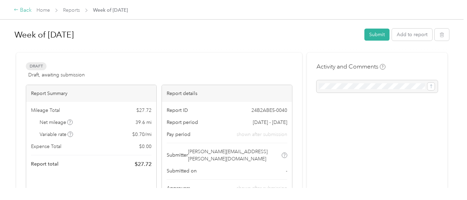
click at [22, 11] on div "Back" at bounding box center [23, 10] width 18 height 8
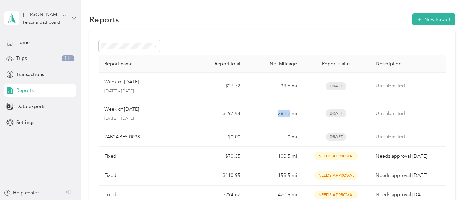
click at [46, 90] on div "Reports" at bounding box center [40, 90] width 72 height 12
click at [210, 83] on td "$27.72" at bounding box center [217, 87] width 56 height 28
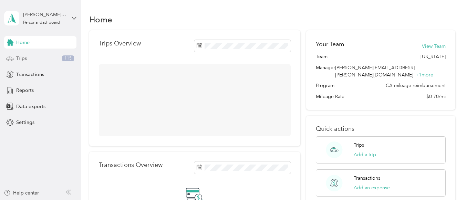
click at [38, 61] on div "Trips 115" at bounding box center [40, 58] width 72 height 12
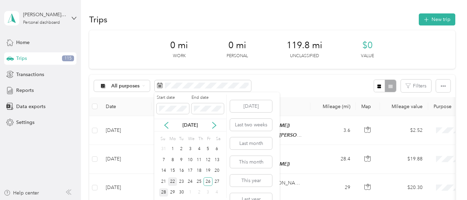
click at [173, 182] on div "22" at bounding box center [172, 181] width 9 height 9
click at [208, 186] on div "26" at bounding box center [208, 181] width 9 height 9
click at [173, 182] on div "22" at bounding box center [172, 181] width 9 height 9
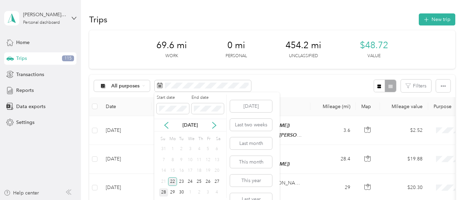
click at [174, 182] on div "22" at bounding box center [172, 181] width 9 height 9
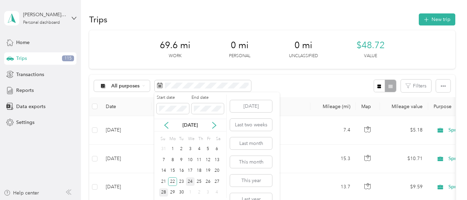
click at [187, 180] on div "24" at bounding box center [190, 181] width 9 height 9
click at [183, 183] on div "23" at bounding box center [181, 181] width 9 height 9
click at [178, 185] on div "23" at bounding box center [181, 181] width 9 height 9
click at [164, 124] on icon at bounding box center [166, 125] width 7 height 7
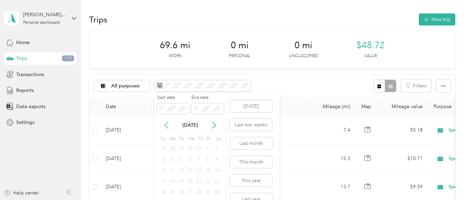
click at [165, 122] on icon at bounding box center [166, 125] width 7 height 7
click at [166, 126] on icon at bounding box center [166, 125] width 3 height 6
click at [215, 129] on div "[DATE]" at bounding box center [190, 125] width 72 height 7
click at [216, 125] on icon at bounding box center [214, 125] width 3 height 6
click at [183, 179] on div "23" at bounding box center [181, 181] width 9 height 9
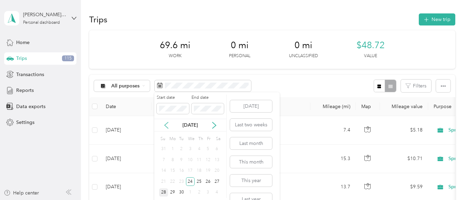
click at [163, 127] on icon at bounding box center [166, 125] width 7 height 7
click at [168, 129] on div "[DATE]" at bounding box center [190, 125] width 72 height 13
click at [176, 93] on div "Start date End date Aug 2025 Su Mo Tu We Th Fr Sa 27 28 29 30 31 1 2 3 4 5 6 7 …" at bounding box center [190, 152] width 72 height 121
click at [177, 181] on div "23" at bounding box center [181, 181] width 9 height 9
click at [172, 185] on div "22" at bounding box center [172, 181] width 9 height 9
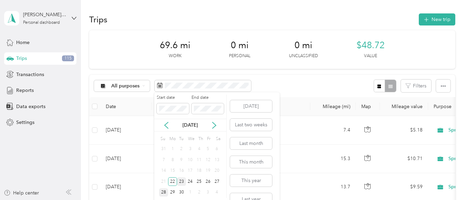
click at [184, 182] on div "23" at bounding box center [181, 181] width 9 height 9
click at [183, 183] on div "23" at bounding box center [181, 181] width 9 height 9
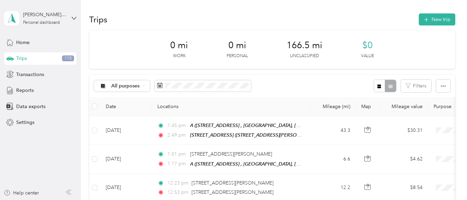
scroll to position [1, 0]
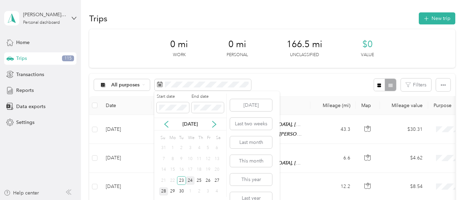
click at [194, 180] on div "24" at bounding box center [190, 180] width 9 height 9
click at [195, 183] on div "25" at bounding box center [199, 180] width 9 height 9
click at [194, 183] on div "24" at bounding box center [190, 180] width 9 height 9
click at [193, 183] on div "24" at bounding box center [190, 180] width 9 height 9
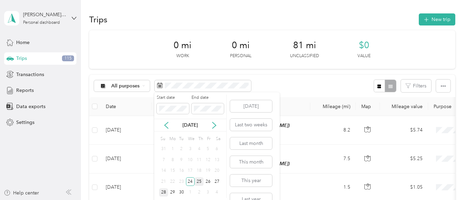
click at [198, 181] on div "25" at bounding box center [199, 181] width 9 height 9
click at [198, 182] on div "25" at bounding box center [199, 181] width 9 height 9
click at [208, 180] on div "26" at bounding box center [208, 181] width 9 height 9
click at [211, 182] on div "26" at bounding box center [208, 181] width 9 height 9
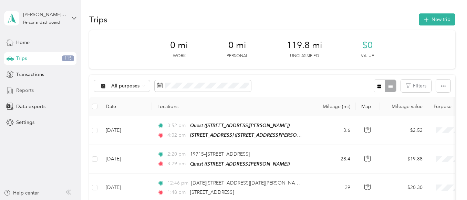
click at [29, 91] on span "Reports" at bounding box center [25, 90] width 18 height 7
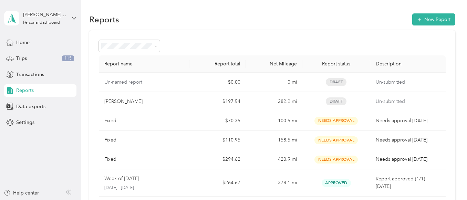
click at [353, 102] on div "Draft" at bounding box center [336, 101] width 57 height 8
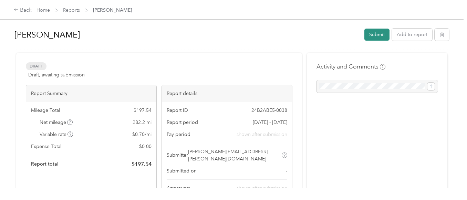
click at [376, 36] on button "Submit" at bounding box center [376, 35] width 25 height 12
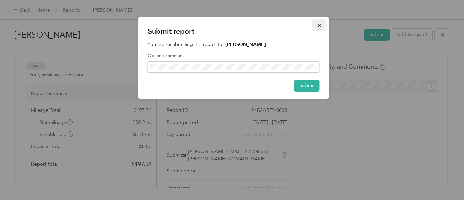
click at [320, 26] on icon "button" at bounding box center [319, 25] width 5 height 5
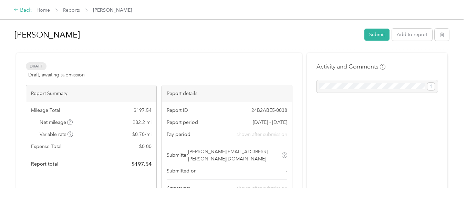
click at [16, 10] on icon at bounding box center [16, 10] width 4 height 2
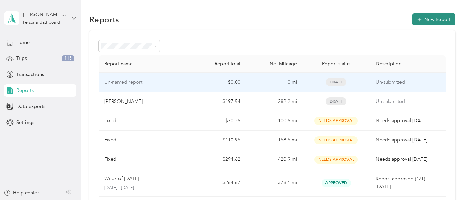
click at [430, 17] on button "New Report" at bounding box center [433, 19] width 43 height 12
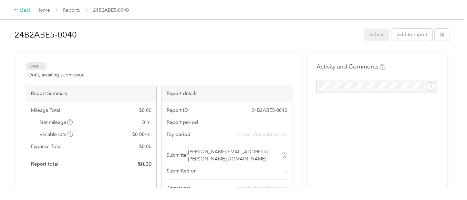
click at [15, 9] on icon at bounding box center [16, 9] width 5 height 5
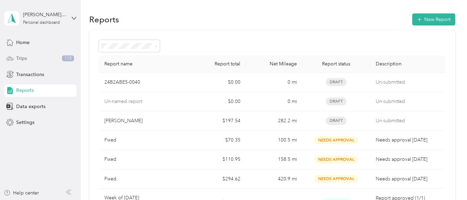
click at [35, 57] on div "Trips 115" at bounding box center [40, 58] width 72 height 12
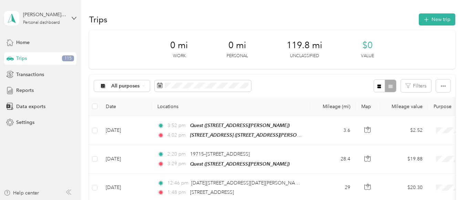
click at [48, 61] on div "Trips 115" at bounding box center [40, 58] width 72 height 12
click at [44, 90] on div "Reports" at bounding box center [40, 90] width 72 height 12
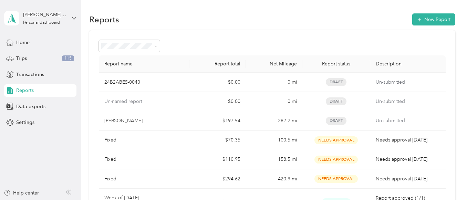
click at [47, 91] on div "Reports" at bounding box center [40, 90] width 72 height 12
click at [322, 91] on td "Draft" at bounding box center [336, 82] width 68 height 19
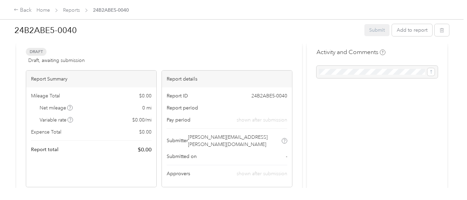
scroll to position [29, 0]
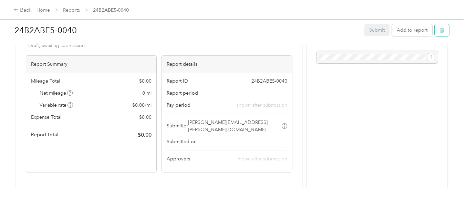
click at [444, 29] on button "button" at bounding box center [442, 30] width 14 height 12
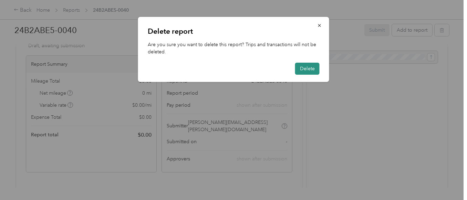
click at [304, 67] on button "Delete" at bounding box center [307, 69] width 24 height 12
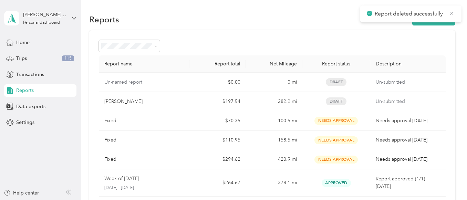
click at [335, 84] on span "Draft" at bounding box center [336, 82] width 21 height 8
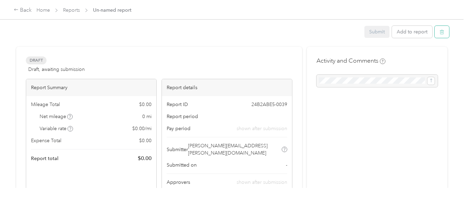
click at [443, 34] on button "button" at bounding box center [442, 32] width 14 height 12
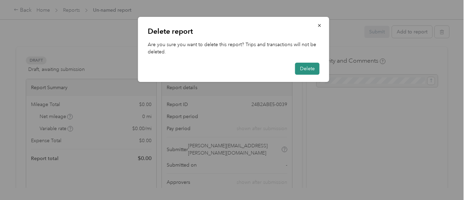
click at [308, 67] on button "Delete" at bounding box center [307, 69] width 24 height 12
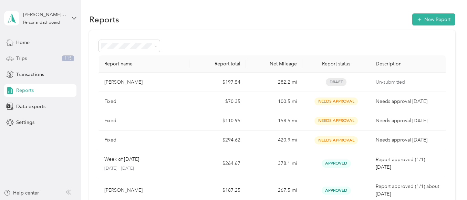
click at [49, 58] on div "Trips 115" at bounding box center [40, 58] width 72 height 12
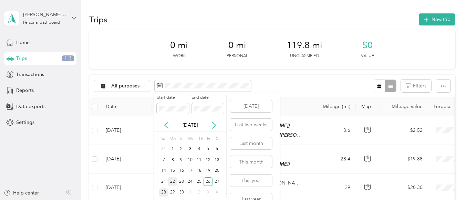
click at [171, 182] on div "22" at bounding box center [172, 181] width 9 height 9
click at [170, 183] on div "22" at bounding box center [172, 181] width 9 height 9
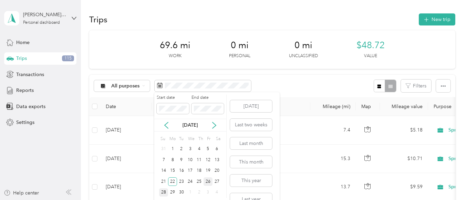
click at [208, 182] on div "26" at bounding box center [208, 181] width 9 height 9
click at [164, 121] on div "[DATE]" at bounding box center [190, 125] width 72 height 13
click at [39, 43] on div "Home" at bounding box center [40, 42] width 72 height 12
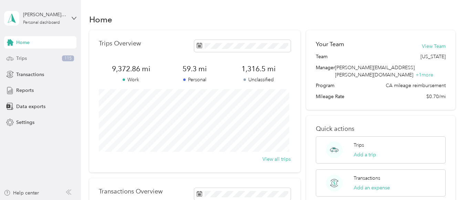
click at [48, 57] on div "Trips 115" at bounding box center [40, 58] width 72 height 12
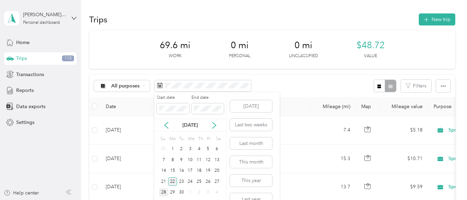
click at [171, 179] on div "22" at bounding box center [172, 181] width 9 height 9
click at [210, 184] on div "26" at bounding box center [208, 181] width 9 height 9
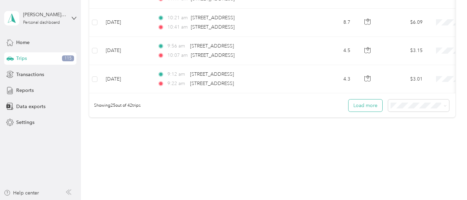
click at [362, 112] on button "Load more" at bounding box center [366, 106] width 34 height 12
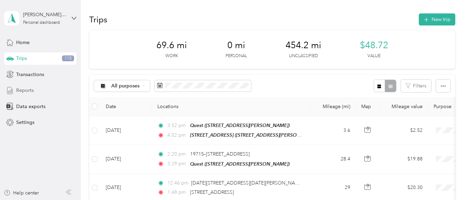
click at [55, 91] on div "Reports" at bounding box center [40, 90] width 72 height 12
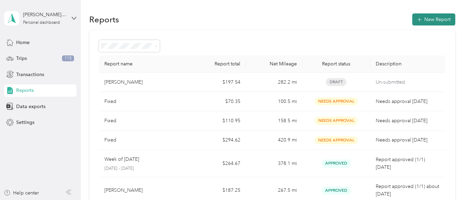
click at [427, 16] on button "New Report" at bounding box center [433, 19] width 43 height 12
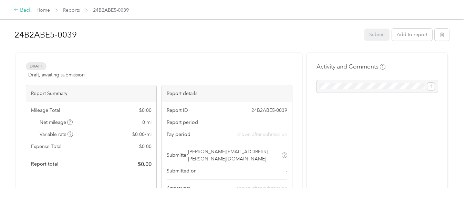
click at [19, 11] on div "Back" at bounding box center [23, 10] width 18 height 8
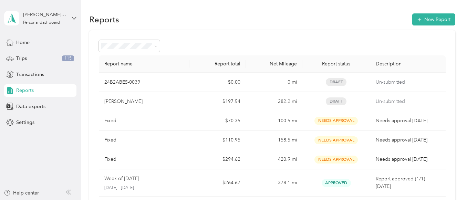
click at [391, 83] on p "Un-submitted" at bounding box center [408, 83] width 64 height 8
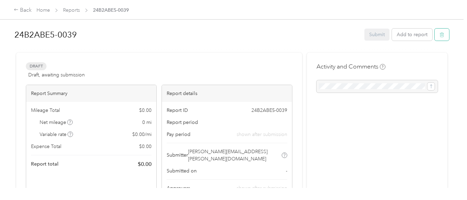
click at [443, 35] on button "button" at bounding box center [442, 35] width 14 height 12
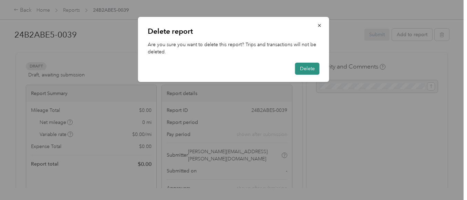
click at [304, 74] on button "Delete" at bounding box center [307, 69] width 24 height 12
